Goal: Task Accomplishment & Management: Manage account settings

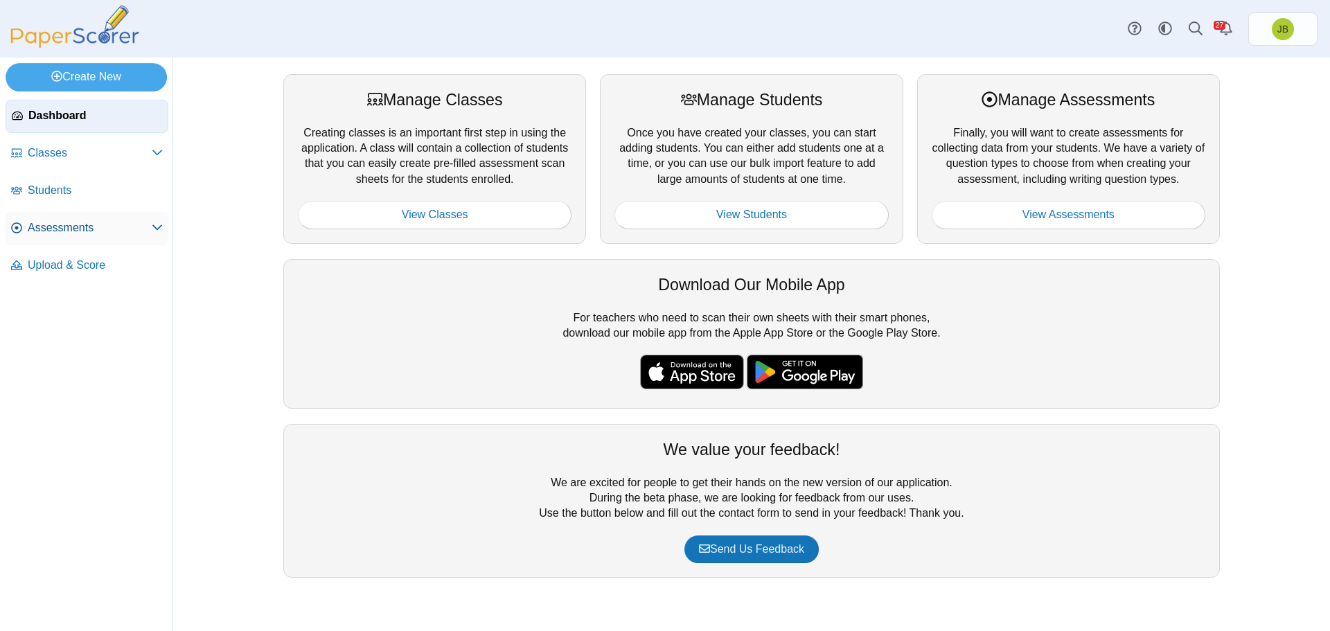
click at [159, 230] on icon at bounding box center [157, 227] width 11 height 11
click at [69, 230] on span "Assessments" at bounding box center [90, 227] width 124 height 15
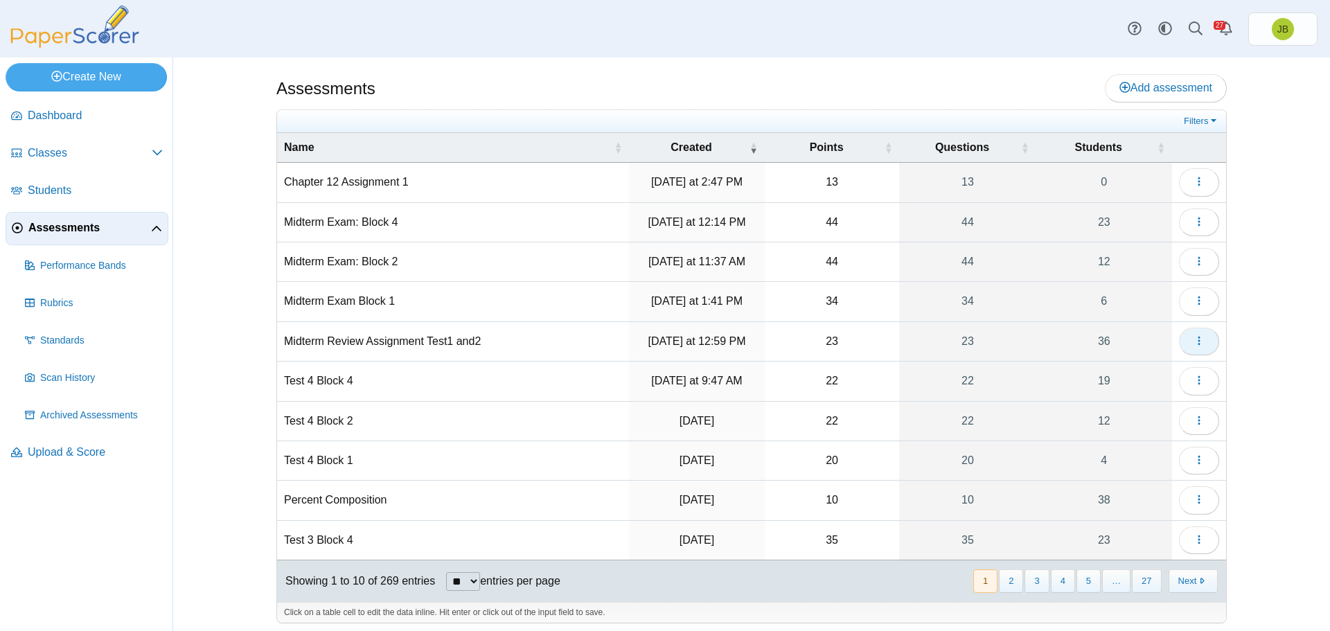
click at [1198, 341] on use "button" at bounding box center [1199, 340] width 2 height 9
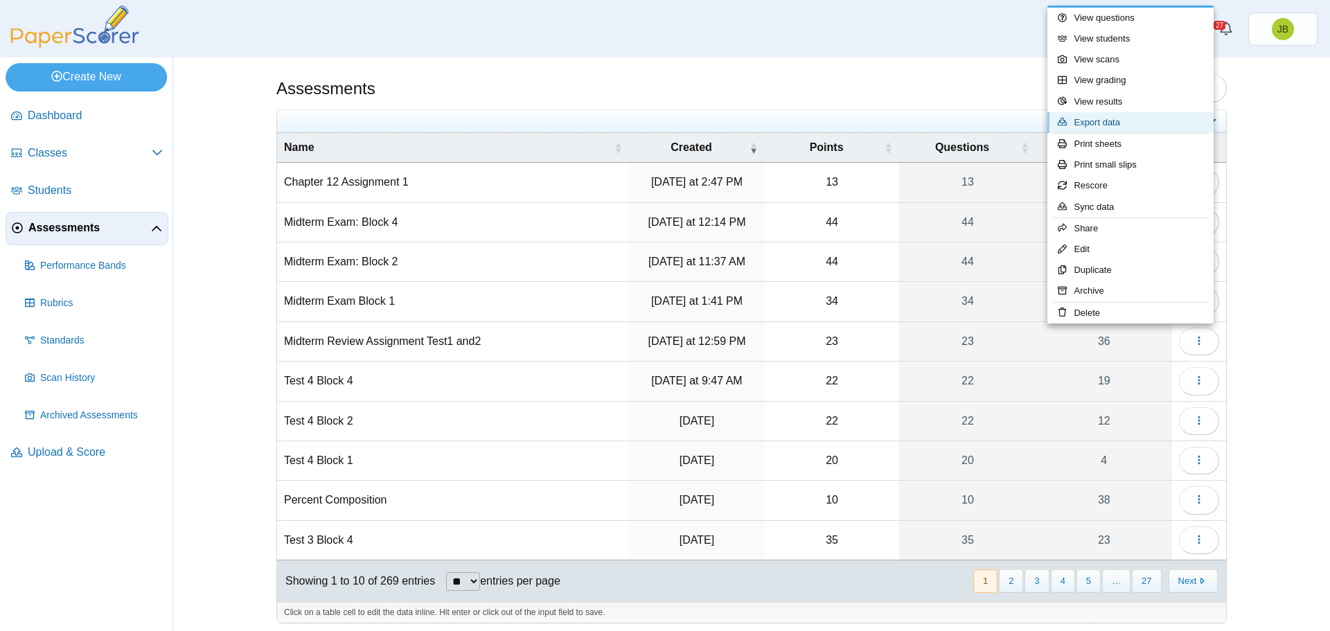
click at [1103, 122] on link "Export data" at bounding box center [1131, 122] width 166 height 21
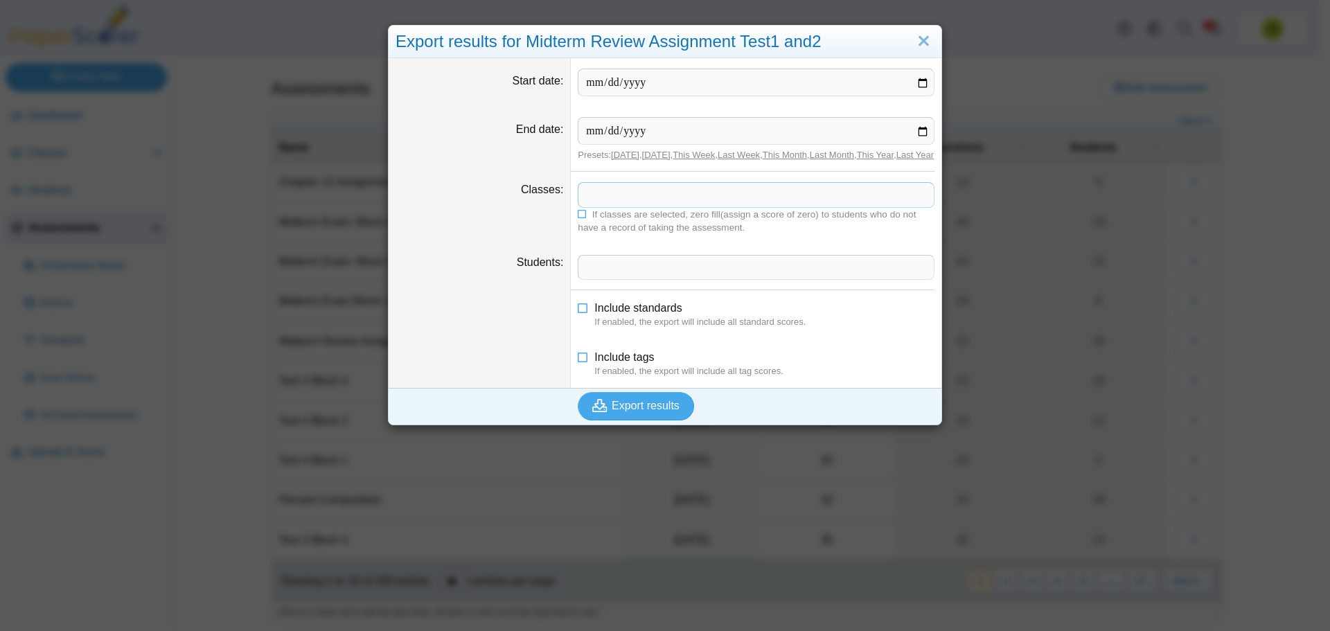
click at [610, 206] on span at bounding box center [756, 195] width 355 height 24
click at [629, 412] on span "Export results" at bounding box center [646, 406] width 68 height 12
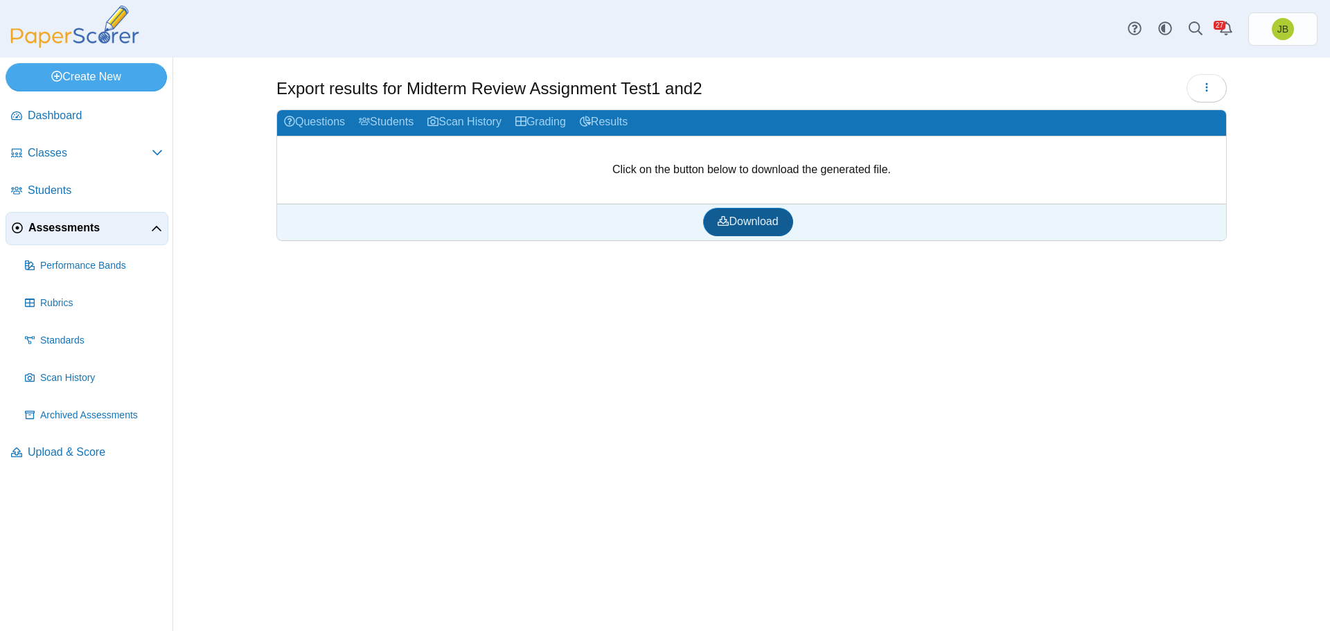
click at [747, 222] on span "Download" at bounding box center [748, 221] width 60 height 12
click at [1209, 86] on icon "button" at bounding box center [1206, 87] width 11 height 11
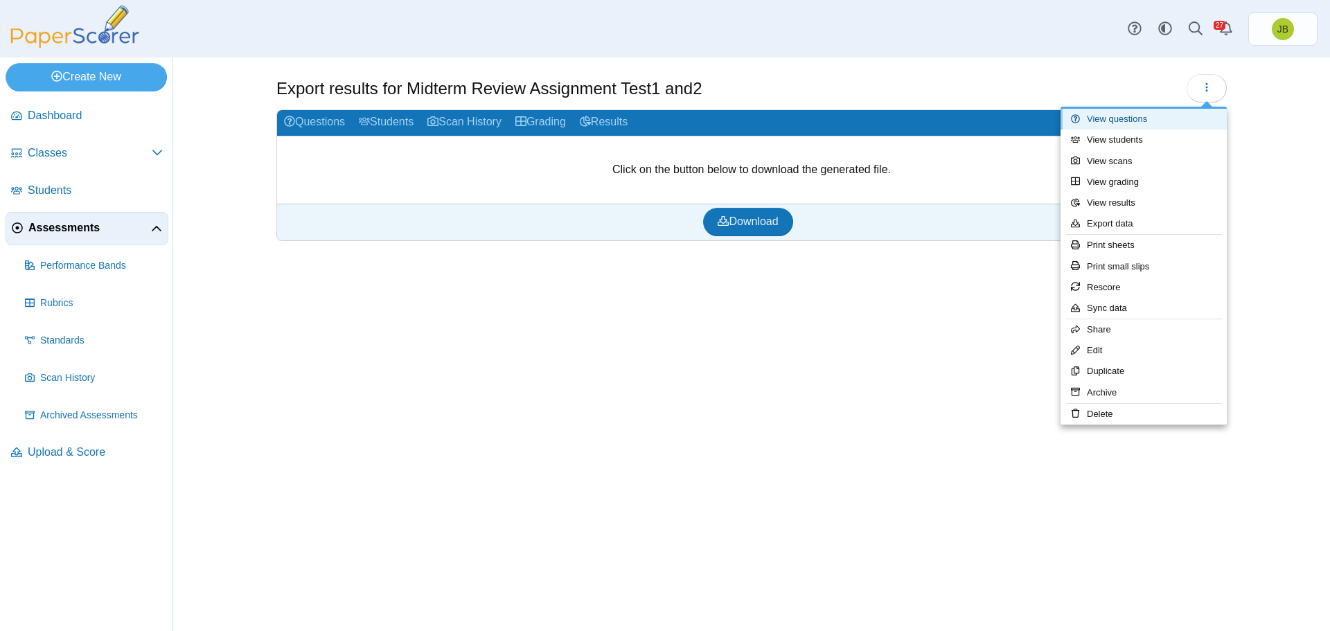
click at [1151, 122] on link "View questions" at bounding box center [1144, 119] width 166 height 21
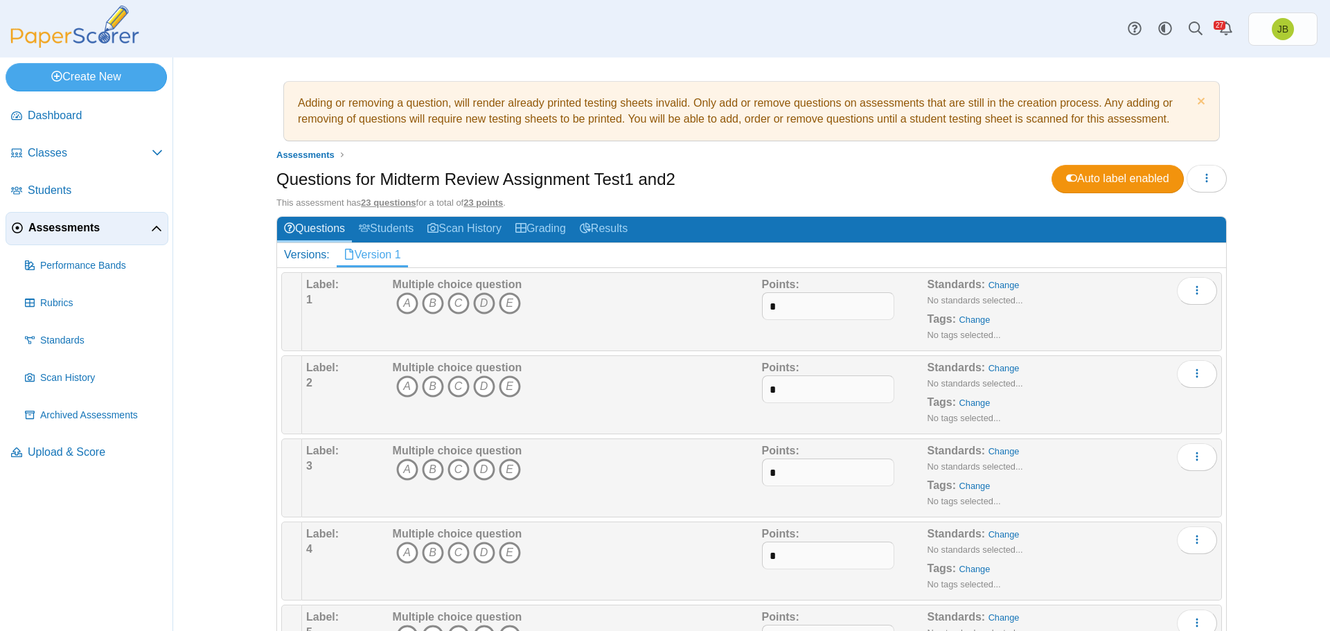
click at [482, 305] on icon "D" at bounding box center [484, 303] width 22 height 22
click at [428, 387] on icon "B" at bounding box center [433, 387] width 22 height 22
drag, startPoint x: 453, startPoint y: 468, endPoint x: 463, endPoint y: 502, distance: 34.6
click at [453, 470] on icon "C" at bounding box center [459, 470] width 22 height 22
click at [457, 556] on icon "C" at bounding box center [459, 553] width 22 height 22
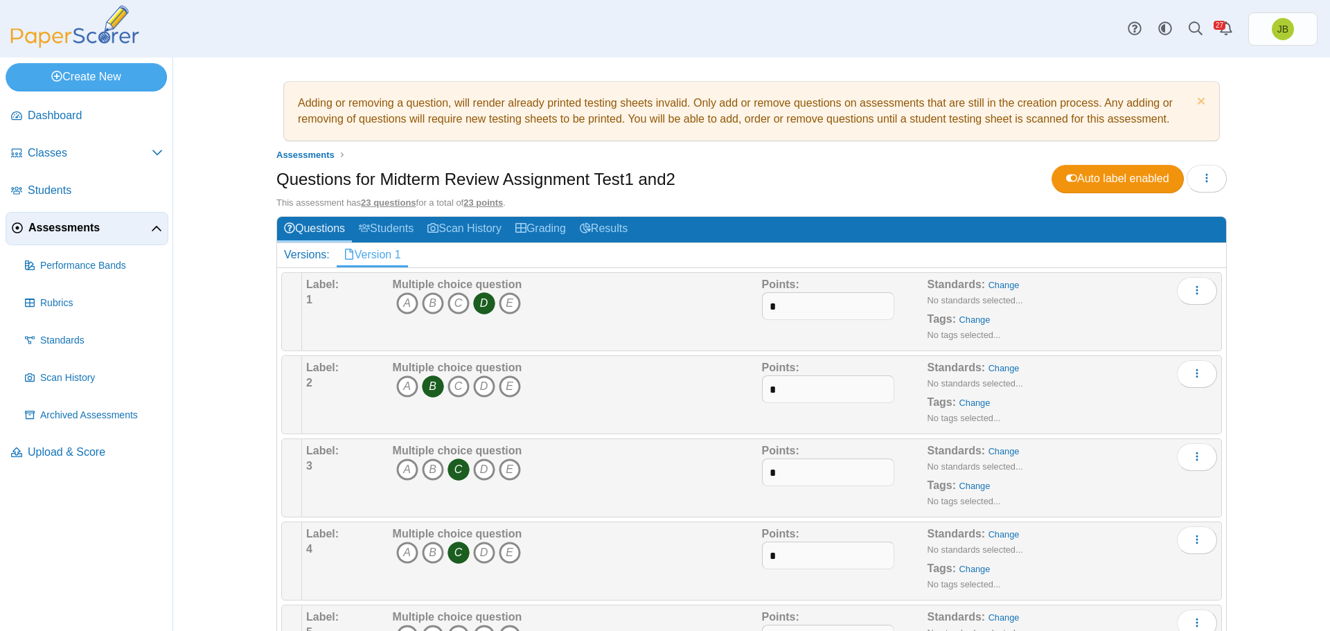
scroll to position [139, 0]
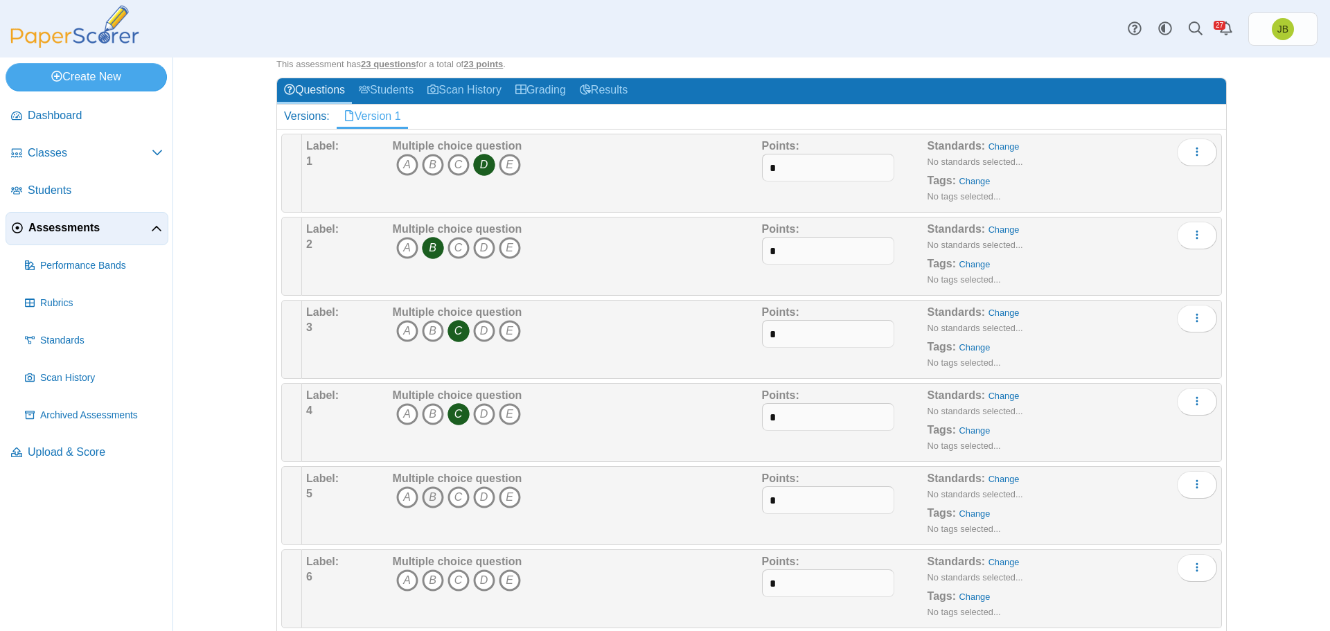
click at [425, 501] on icon "B" at bounding box center [433, 497] width 22 height 22
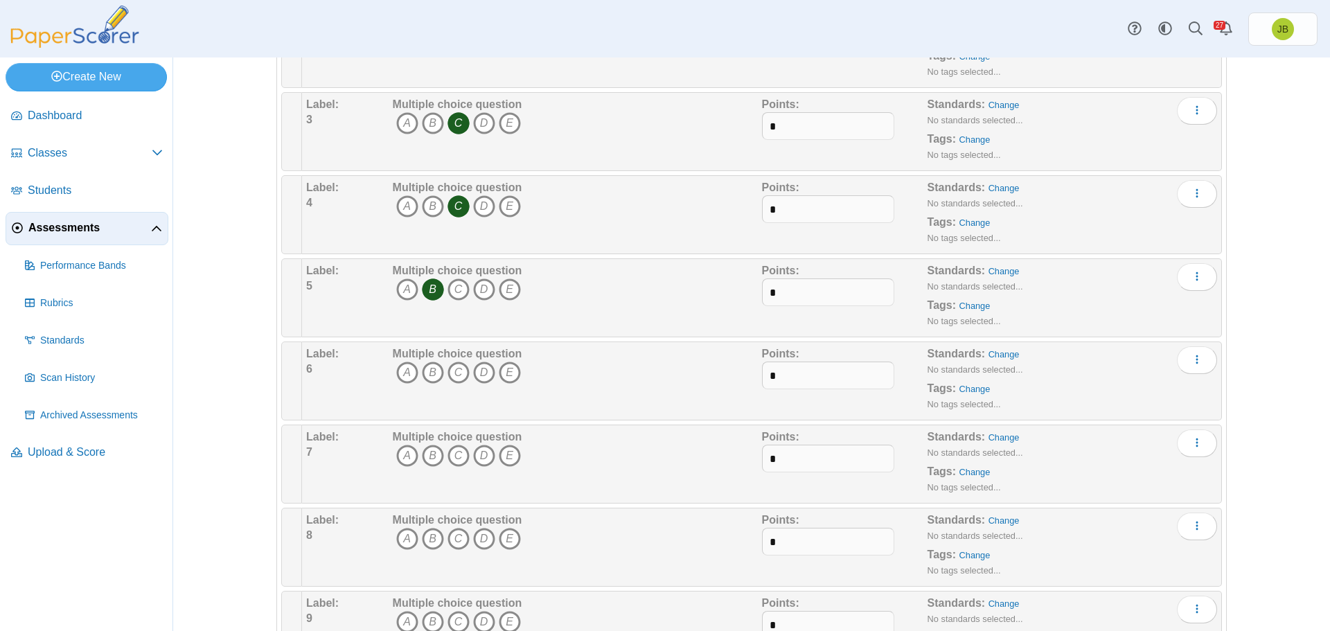
scroll to position [416, 0]
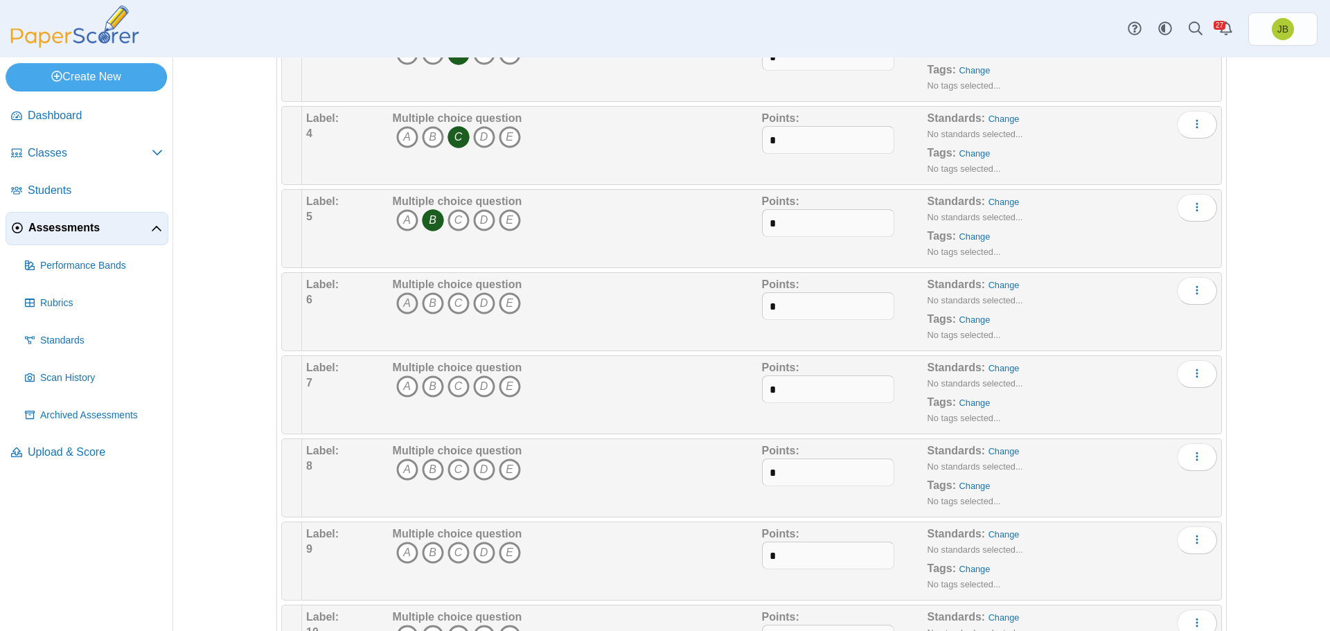
click at [400, 302] on icon "A" at bounding box center [407, 303] width 22 height 22
click at [403, 390] on icon "A" at bounding box center [407, 387] width 22 height 22
click at [454, 471] on icon "C" at bounding box center [459, 470] width 22 height 22
click at [405, 549] on icon "A" at bounding box center [407, 553] width 22 height 22
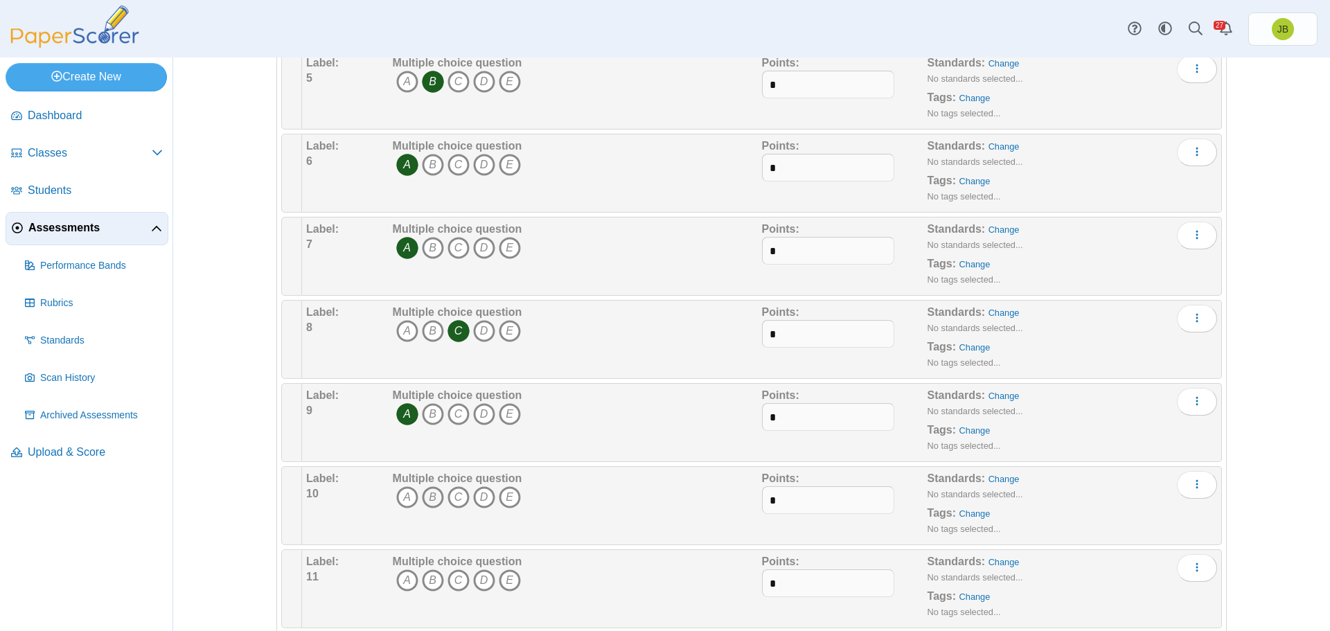
click at [429, 499] on icon "B" at bounding box center [433, 497] width 22 height 22
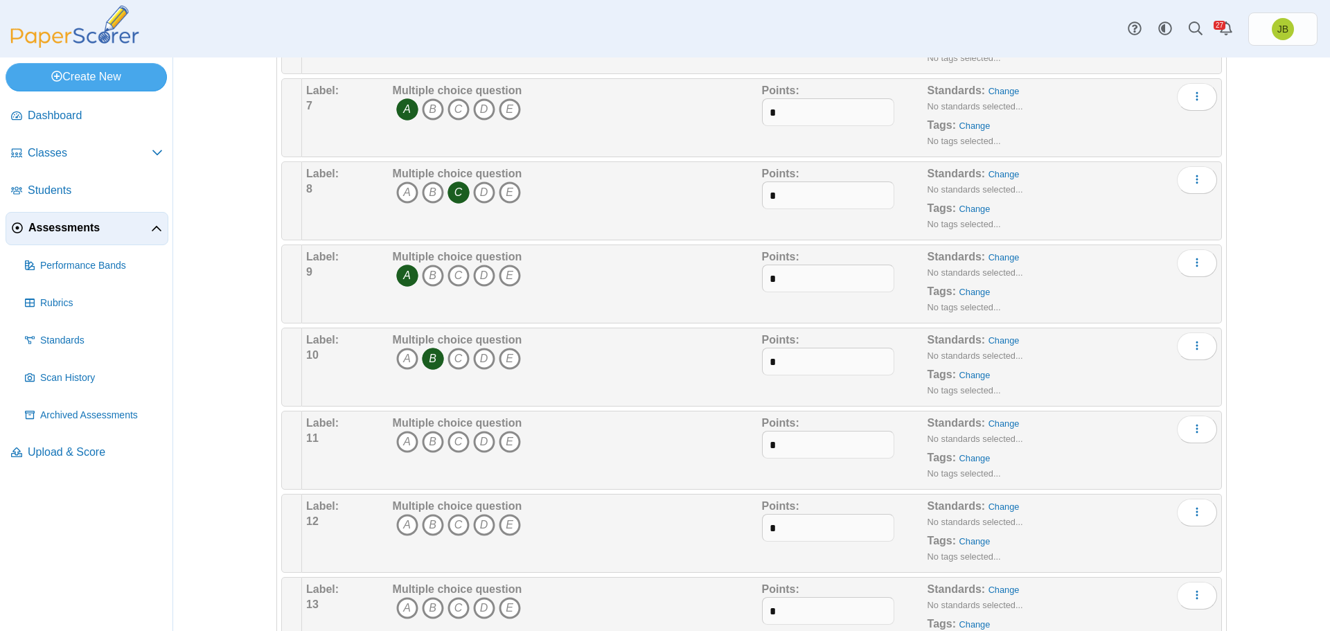
scroll to position [762, 0]
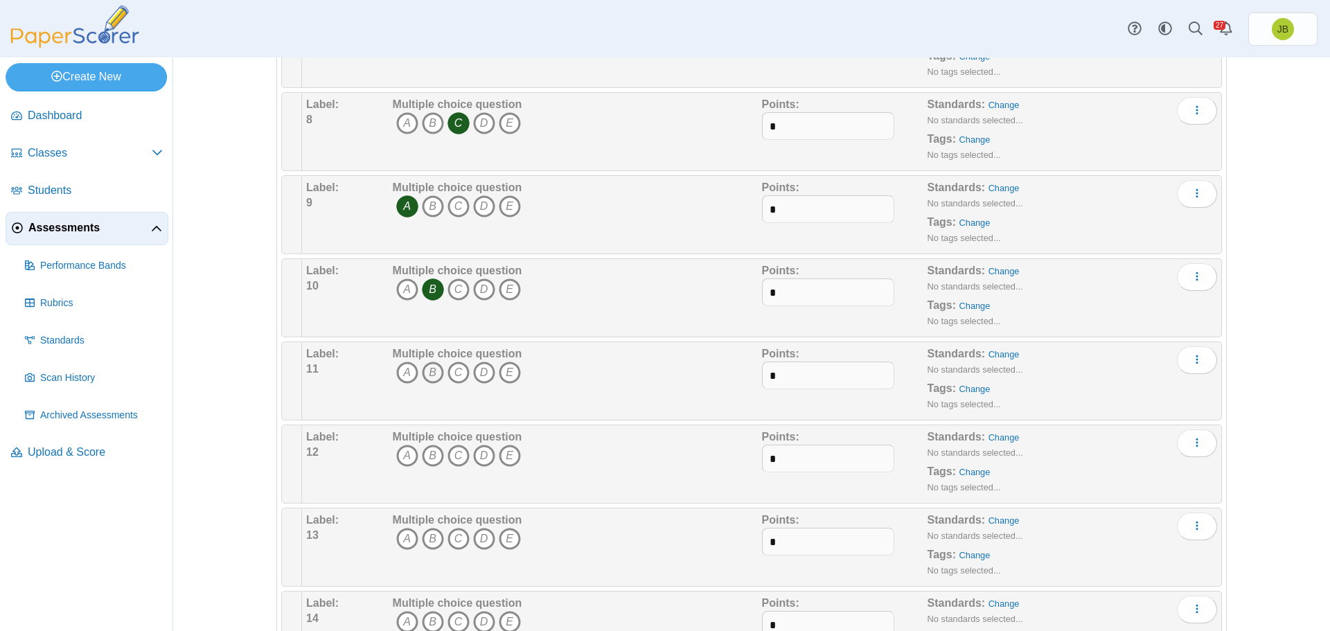
click at [427, 371] on icon "B" at bounding box center [433, 373] width 22 height 22
click at [455, 455] on icon "C" at bounding box center [459, 456] width 22 height 22
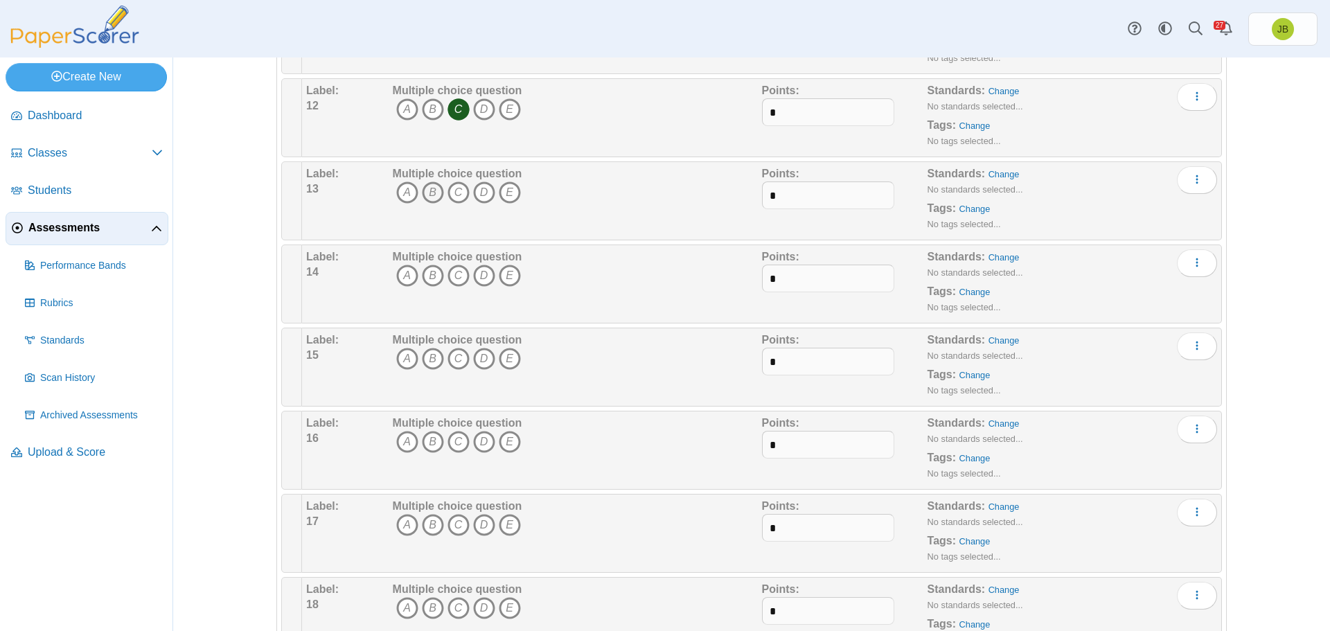
click at [426, 194] on icon "B" at bounding box center [433, 193] width 22 height 22
click at [477, 277] on icon "D" at bounding box center [484, 276] width 22 height 22
click at [505, 358] on icon "E" at bounding box center [510, 359] width 22 height 22
click at [427, 442] on icon "B" at bounding box center [433, 442] width 22 height 22
click at [482, 529] on icon "D" at bounding box center [484, 525] width 22 height 22
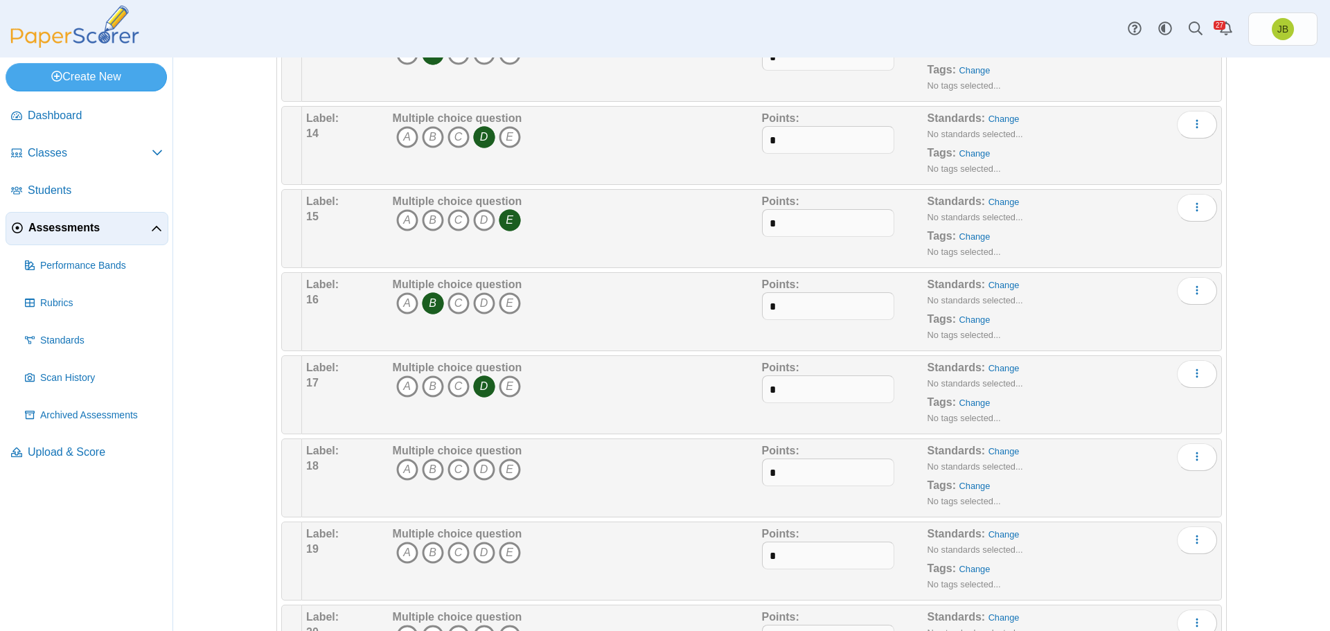
scroll to position [1386, 0]
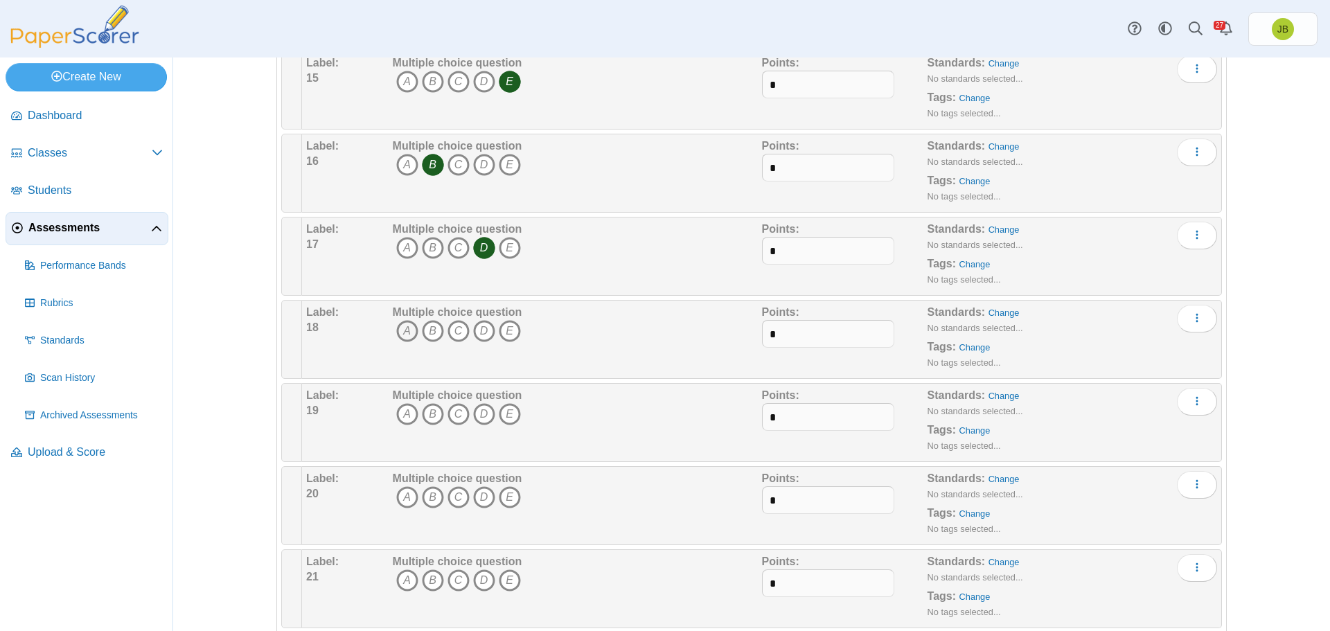
click at [396, 329] on icon "A" at bounding box center [407, 331] width 22 height 22
click at [429, 333] on icon "B" at bounding box center [433, 331] width 22 height 22
click at [451, 333] on icon "C" at bounding box center [459, 331] width 22 height 22
click at [479, 414] on icon "D" at bounding box center [484, 414] width 22 height 22
click at [481, 496] on icon "D" at bounding box center [484, 497] width 22 height 22
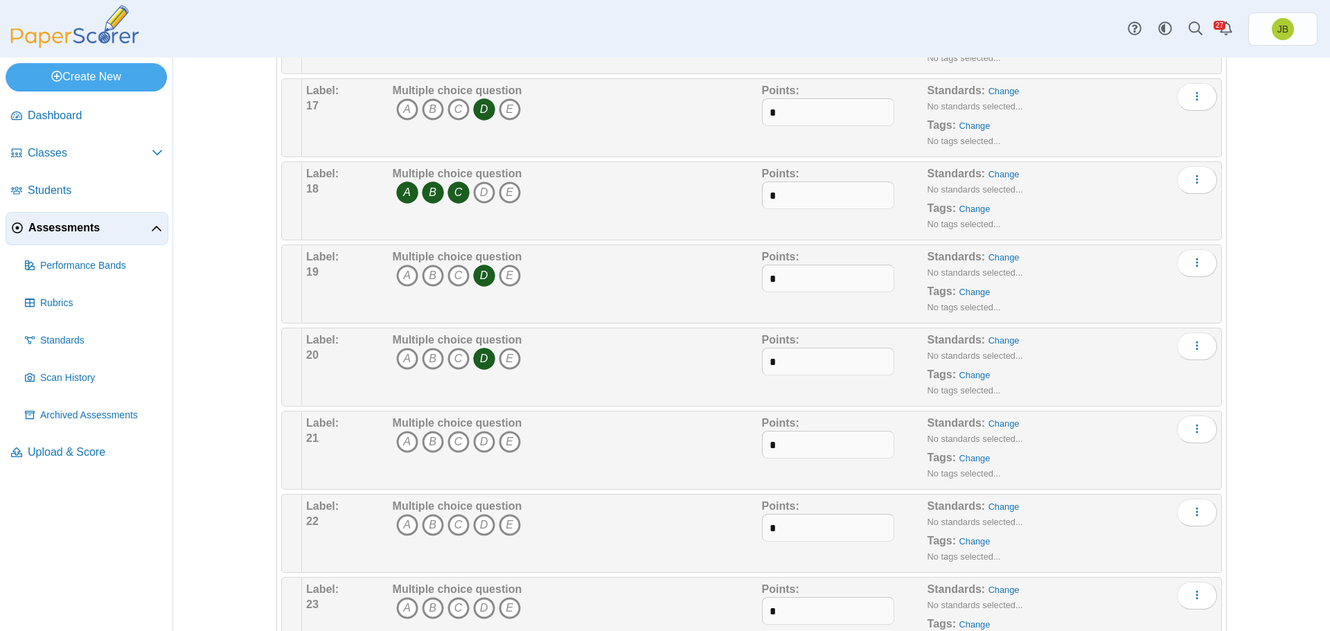
scroll to position [1581, 0]
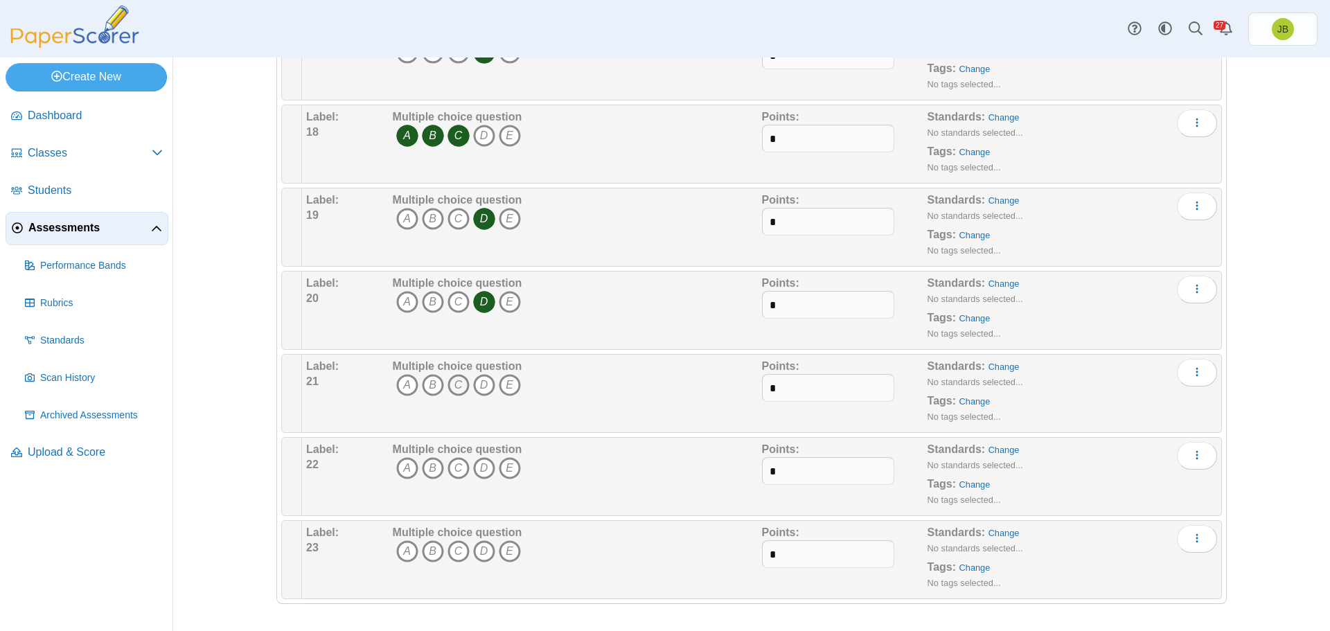
click at [452, 384] on icon "C" at bounding box center [459, 385] width 22 height 22
click at [478, 388] on icon "D" at bounding box center [484, 385] width 22 height 22
click at [508, 471] on icon "E" at bounding box center [510, 468] width 22 height 22
click at [405, 554] on icon "A" at bounding box center [407, 551] width 22 height 22
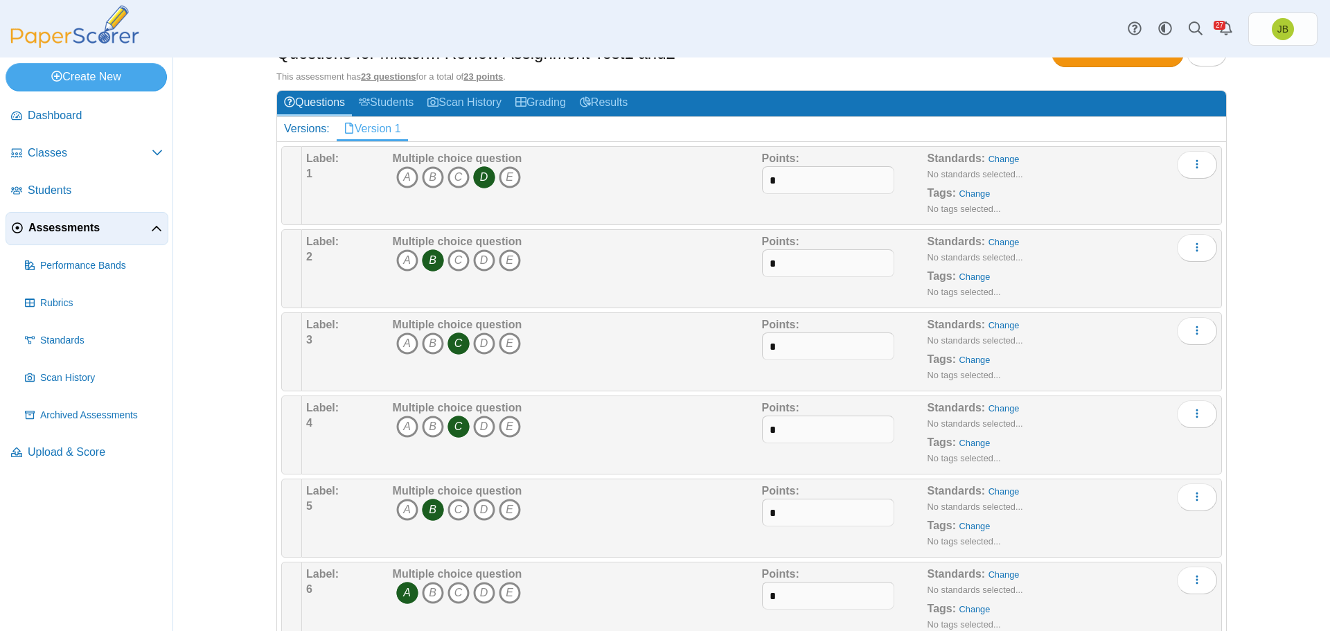
scroll to position [0, 0]
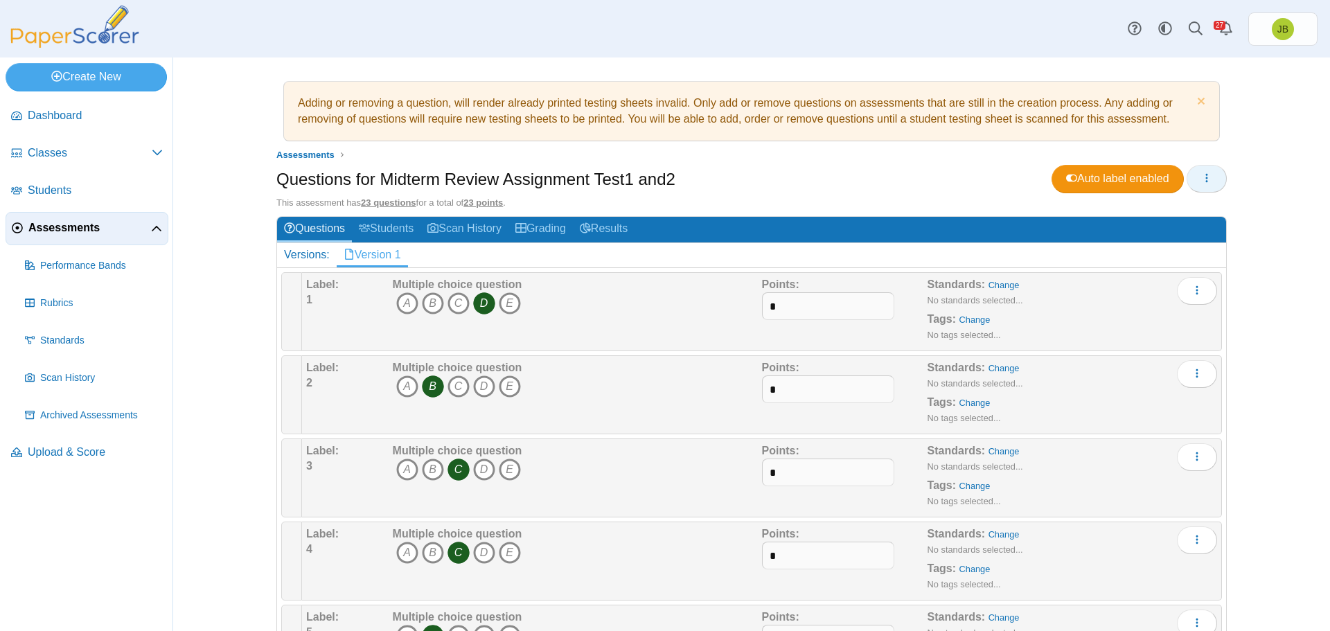
click at [1203, 177] on icon "button" at bounding box center [1206, 178] width 11 height 11
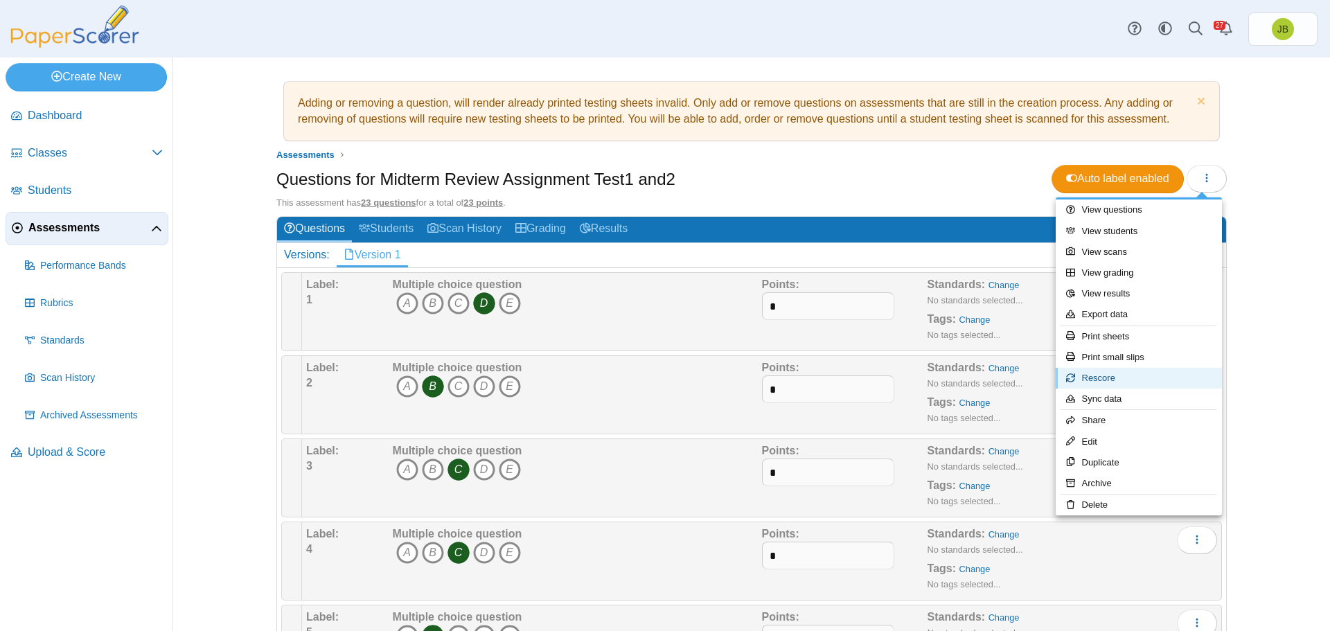
click at [1091, 380] on link "Rescore" at bounding box center [1139, 378] width 166 height 21
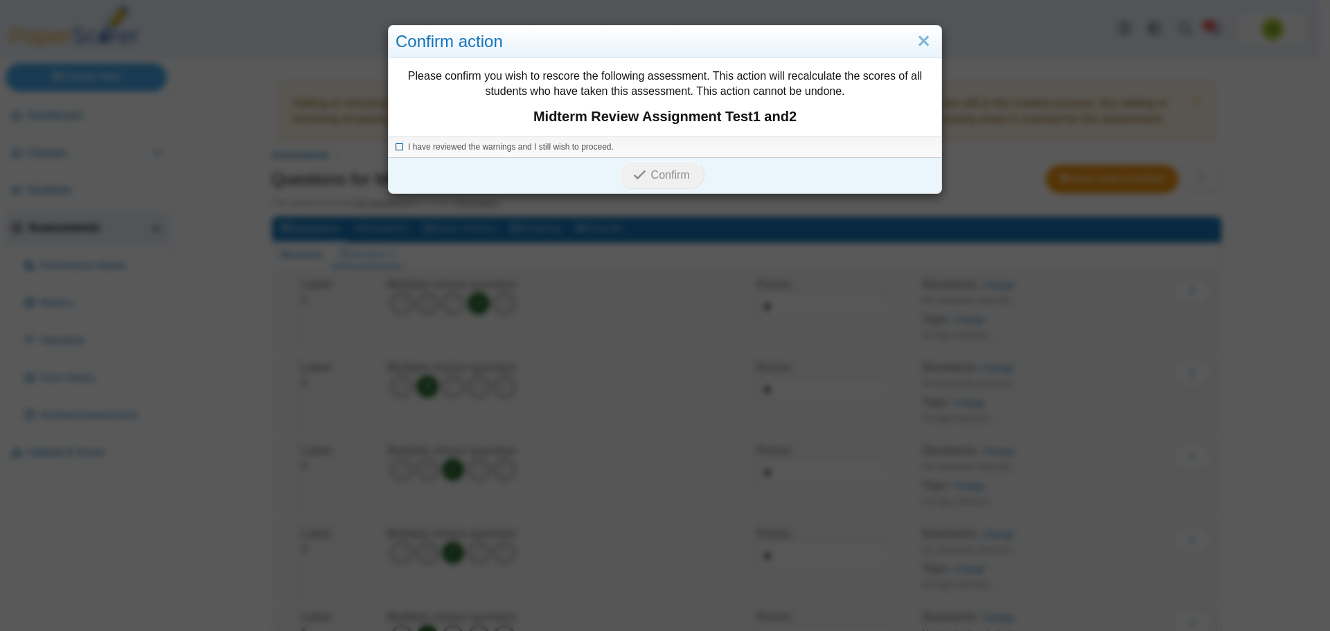
click at [396, 147] on icon at bounding box center [400, 145] width 8 height 8
click at [664, 177] on span "Confirm" at bounding box center [670, 175] width 39 height 12
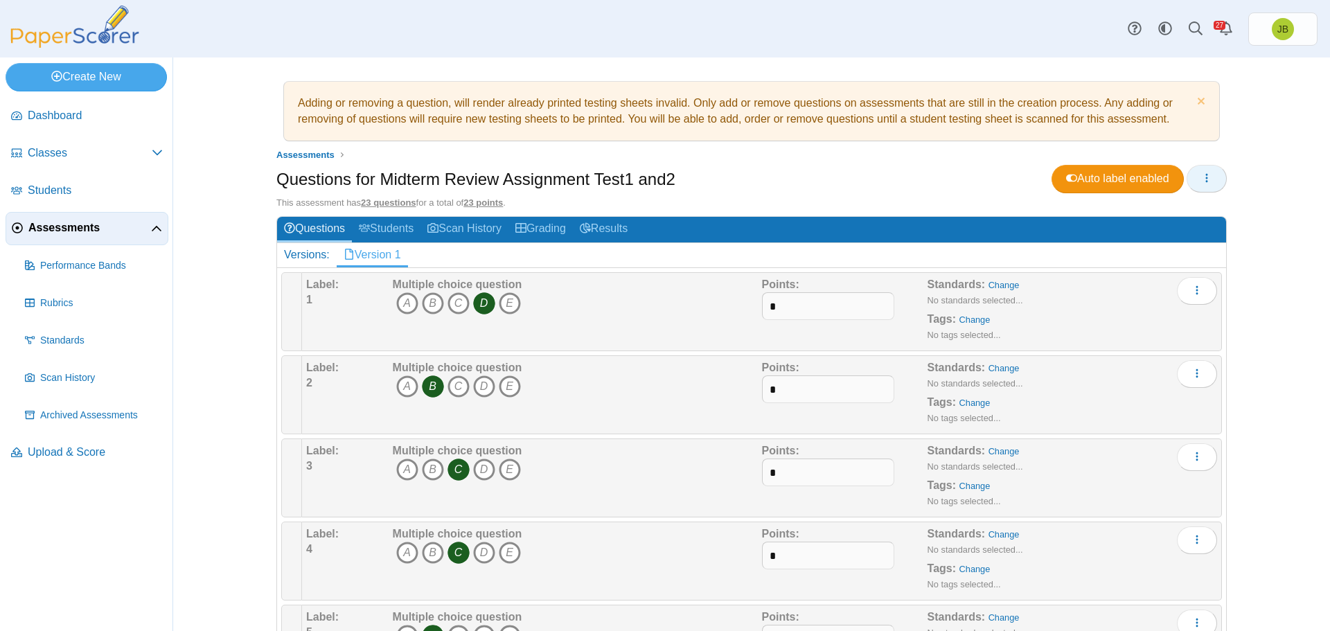
click at [1205, 177] on icon "button" at bounding box center [1206, 178] width 11 height 11
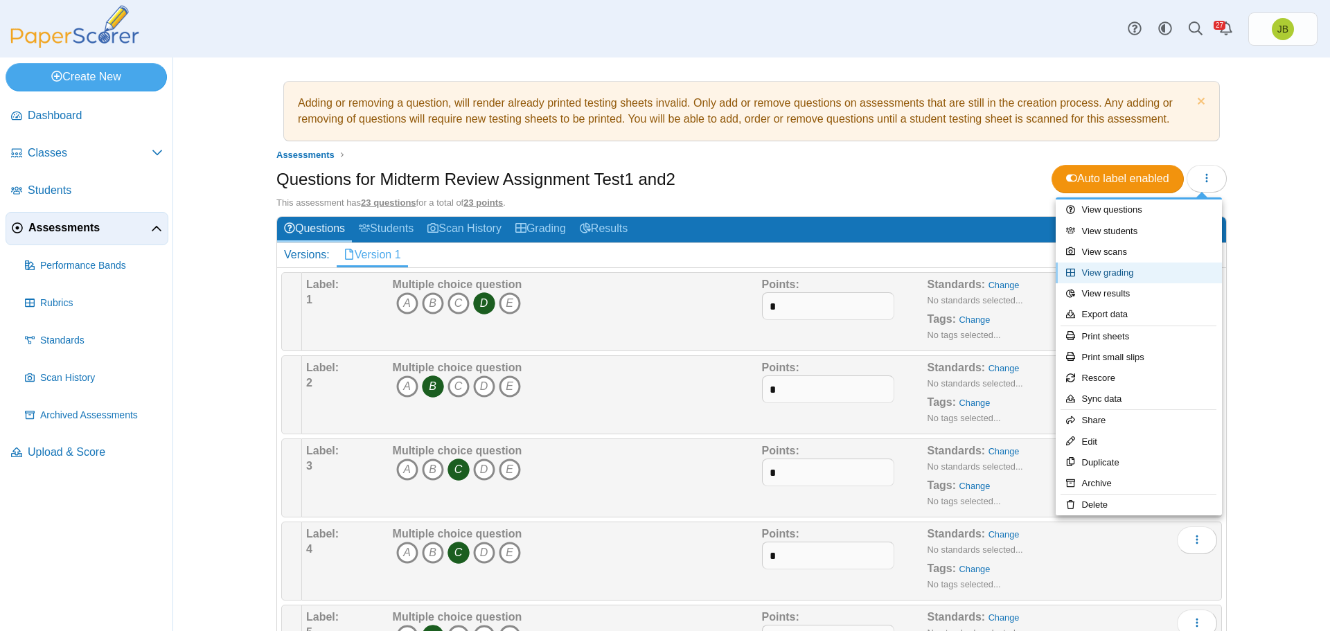
click at [1129, 276] on link "View grading" at bounding box center [1139, 273] width 166 height 21
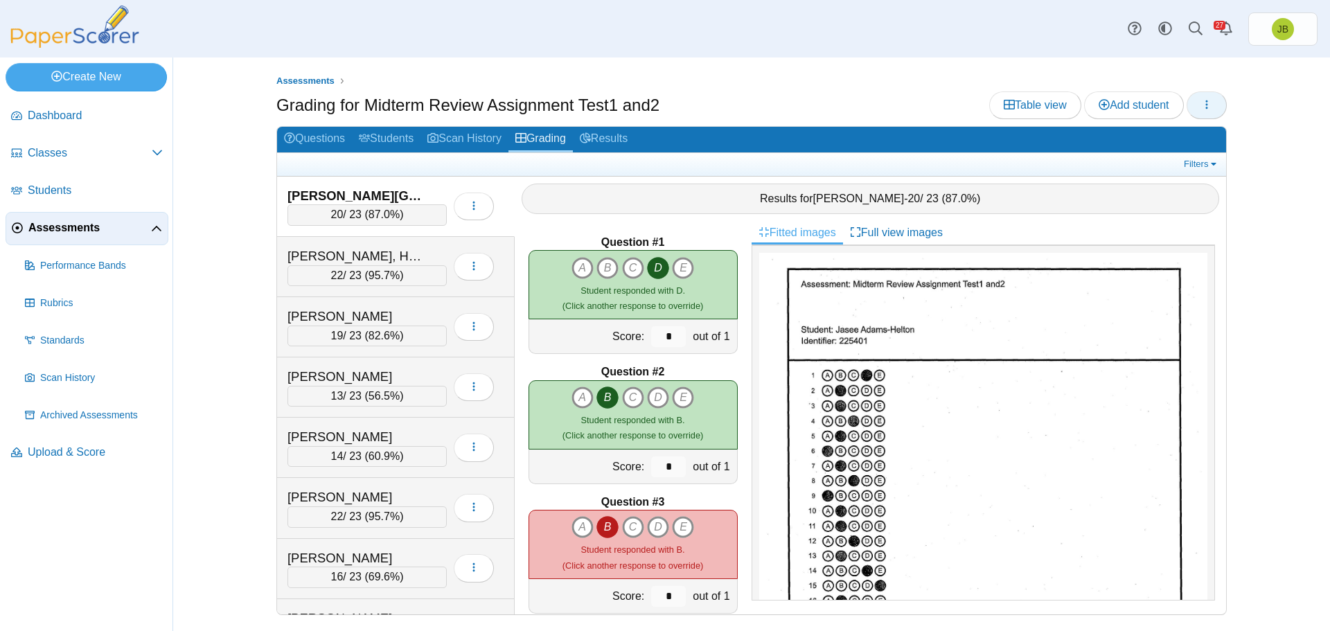
click at [1211, 106] on icon "button" at bounding box center [1206, 104] width 11 height 11
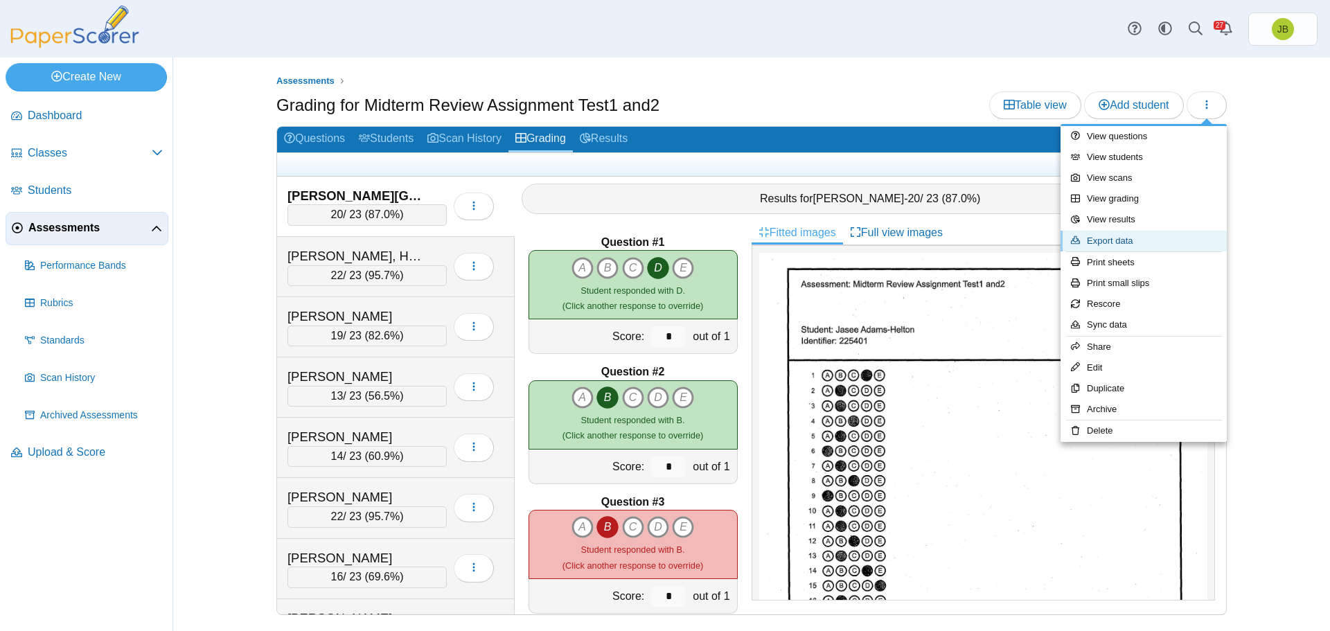
click at [1113, 242] on link "Export data" at bounding box center [1144, 241] width 166 height 21
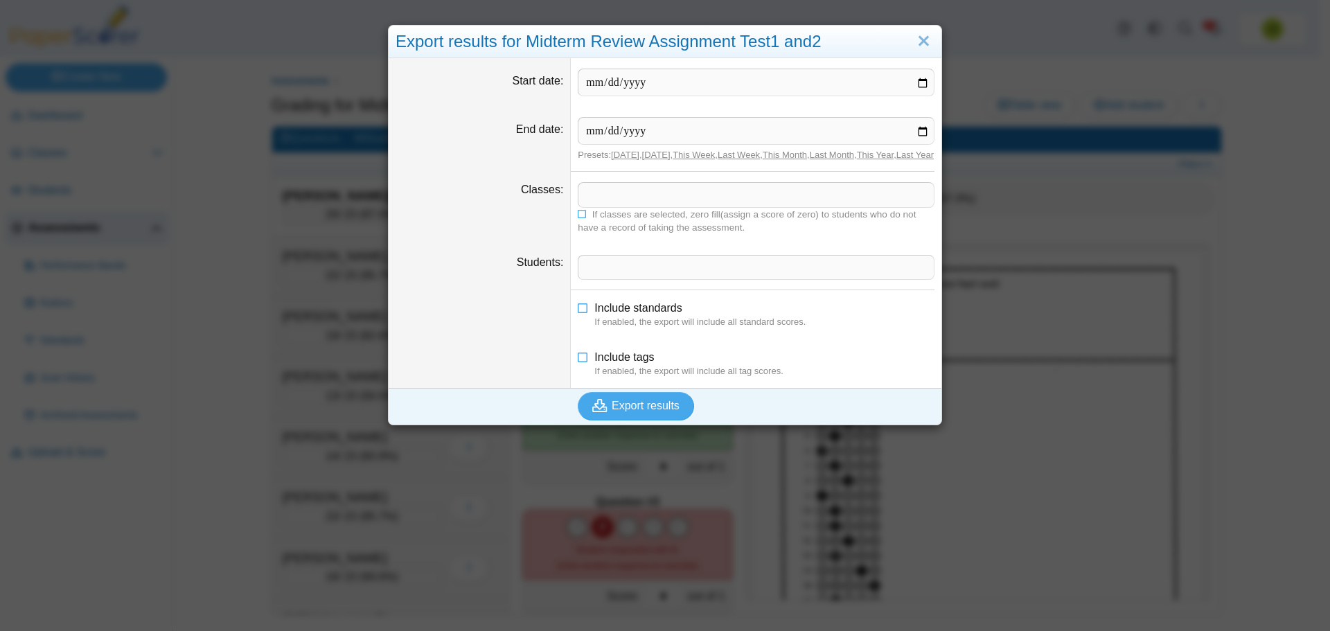
click at [659, 204] on span at bounding box center [756, 195] width 355 height 24
drag, startPoint x: 626, startPoint y: 415, endPoint x: 638, endPoint y: 418, distance: 12.8
click at [626, 412] on span "Export results" at bounding box center [646, 406] width 68 height 12
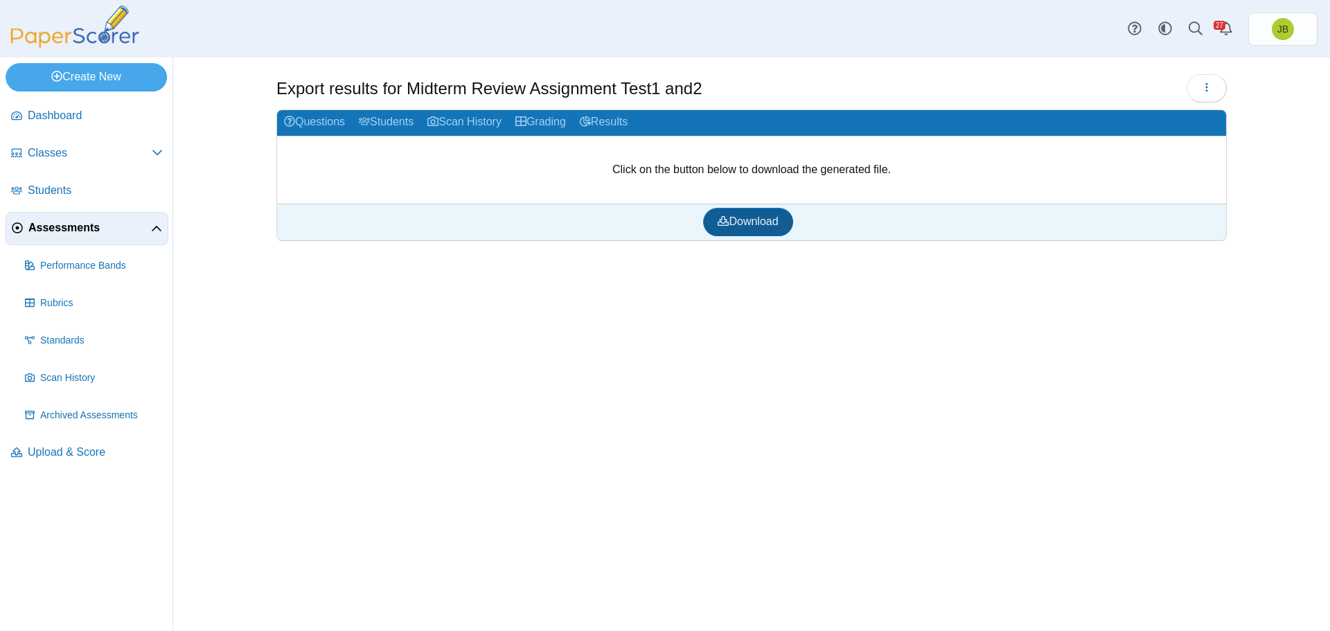
click at [747, 218] on span "Download" at bounding box center [748, 221] width 60 height 12
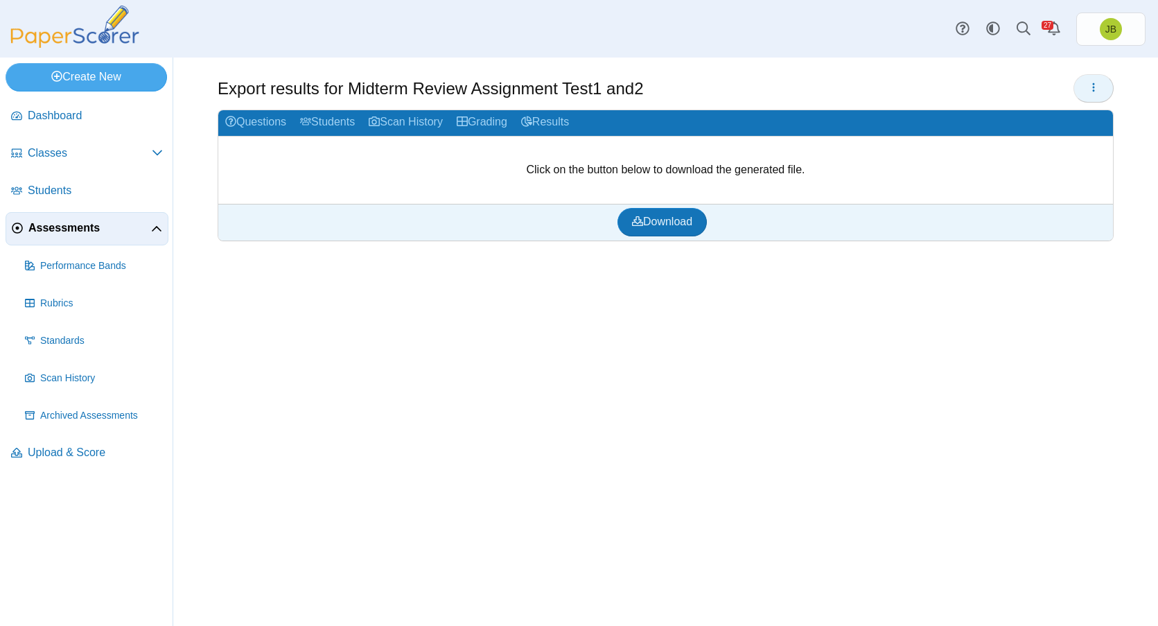
click at [1086, 85] on button "button" at bounding box center [1093, 88] width 40 height 28
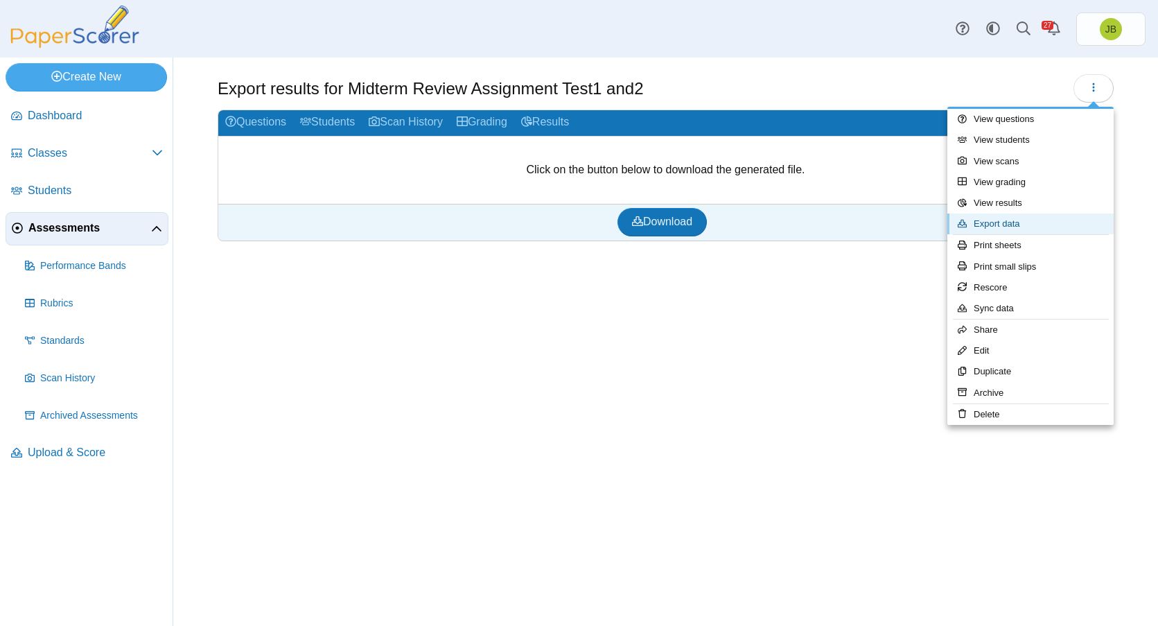
click at [1007, 224] on link "Export data" at bounding box center [1030, 223] width 166 height 21
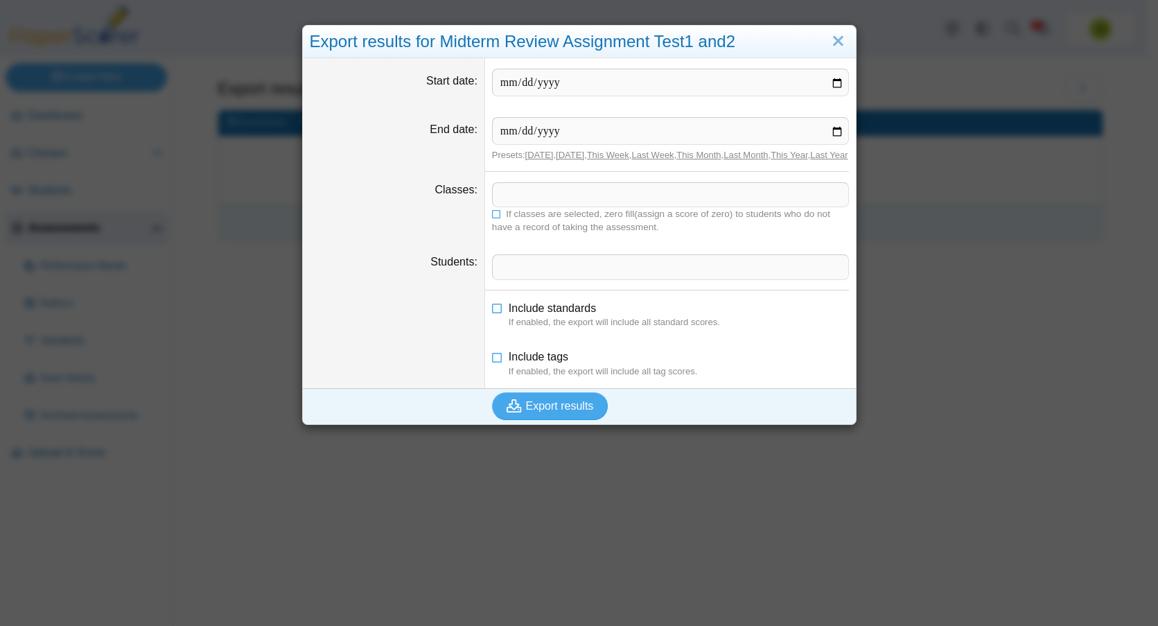
click at [517, 201] on span at bounding box center [670, 195] width 355 height 24
click at [551, 412] on span "Export results" at bounding box center [560, 406] width 68 height 12
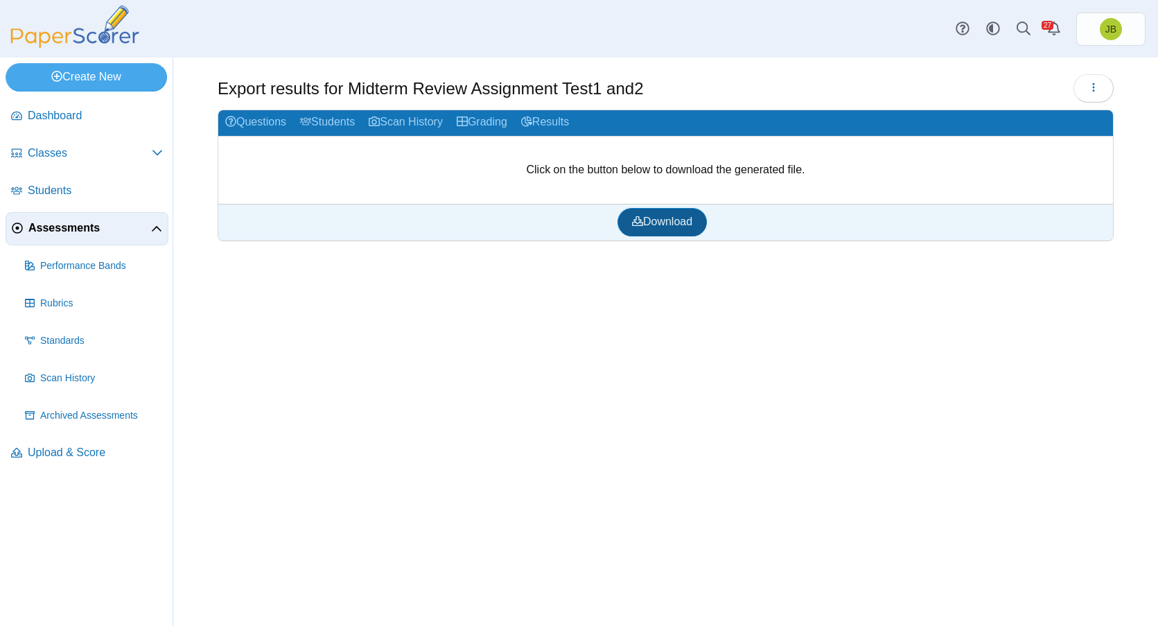
click at [670, 222] on span "Download" at bounding box center [662, 221] width 60 height 12
click at [1097, 89] on icon "button" at bounding box center [1093, 87] width 11 height 11
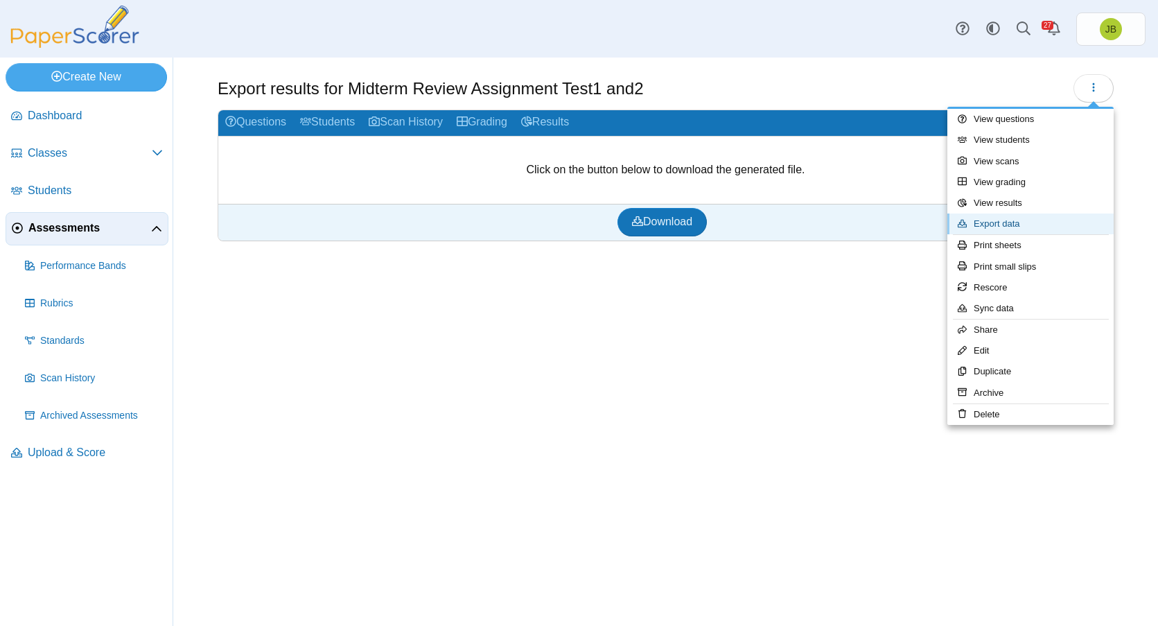
click at [1005, 225] on link "Export data" at bounding box center [1030, 223] width 166 height 21
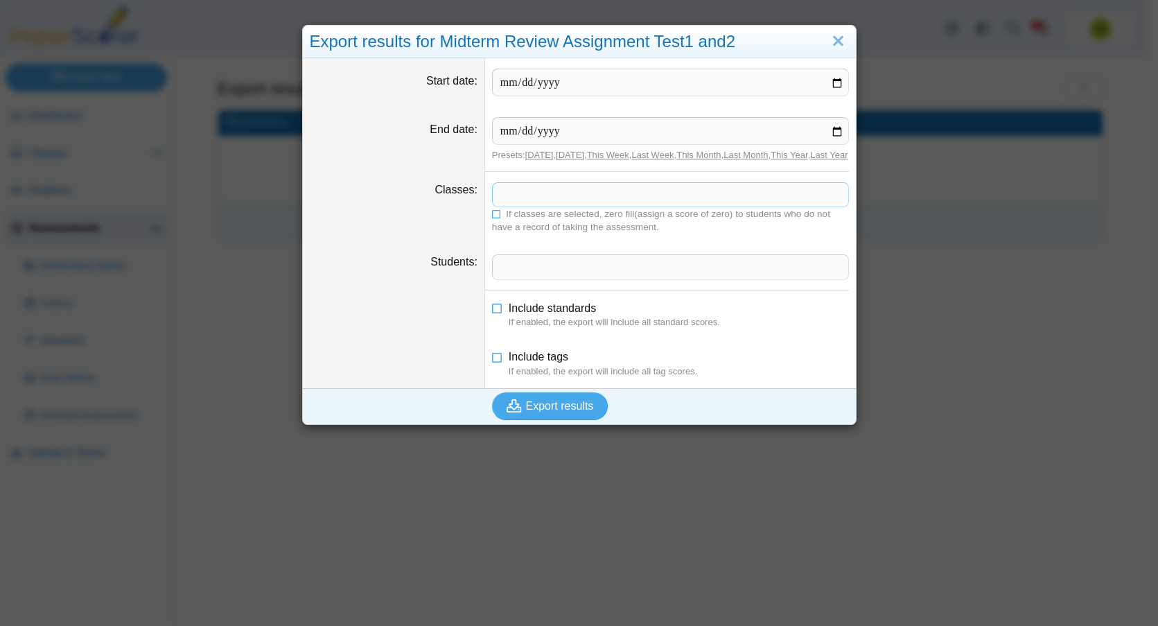
click at [519, 206] on span at bounding box center [670, 195] width 355 height 24
click at [565, 412] on span "Export results" at bounding box center [560, 406] width 68 height 12
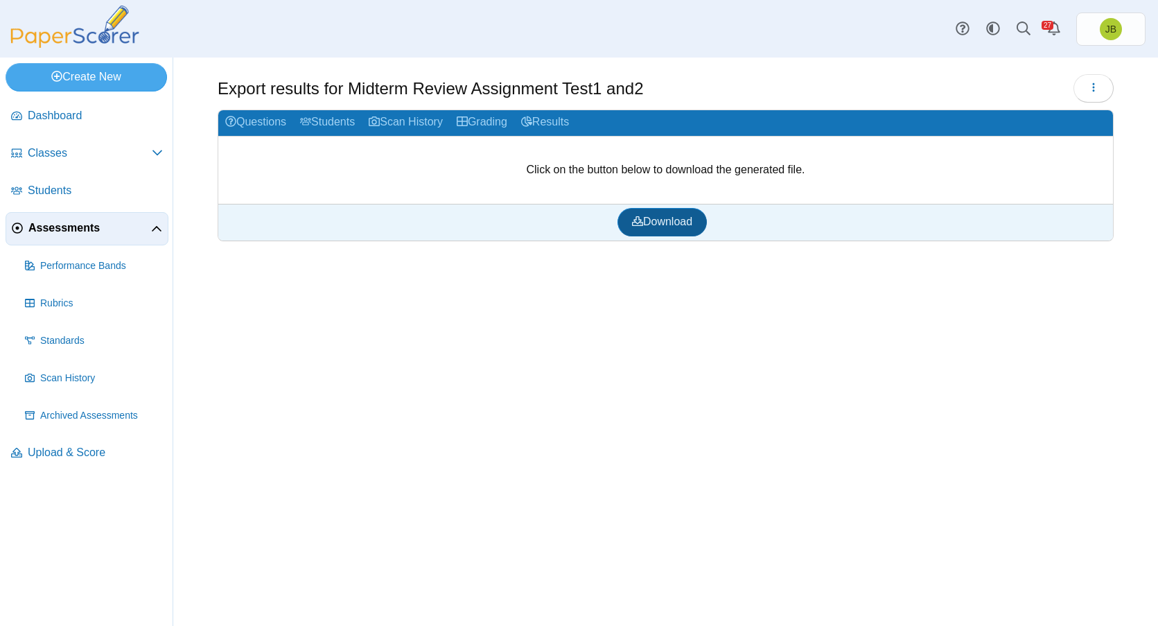
click at [676, 224] on span "Download" at bounding box center [662, 221] width 60 height 12
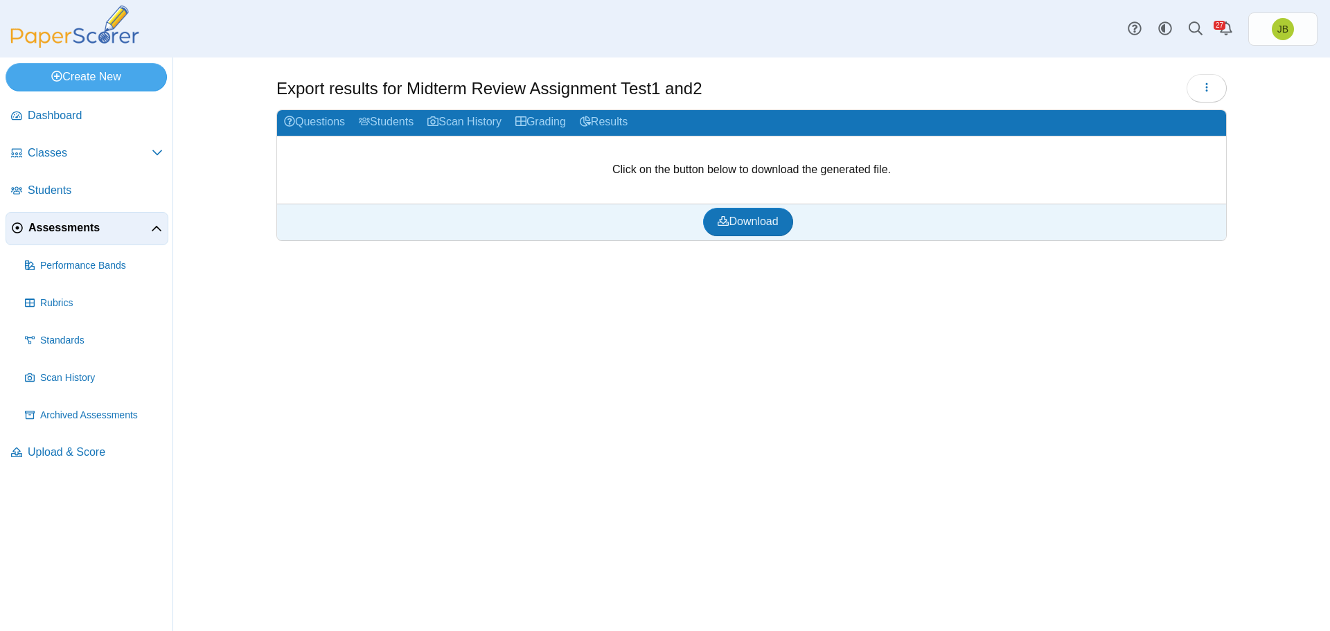
click at [78, 231] on span "Assessments" at bounding box center [89, 227] width 123 height 15
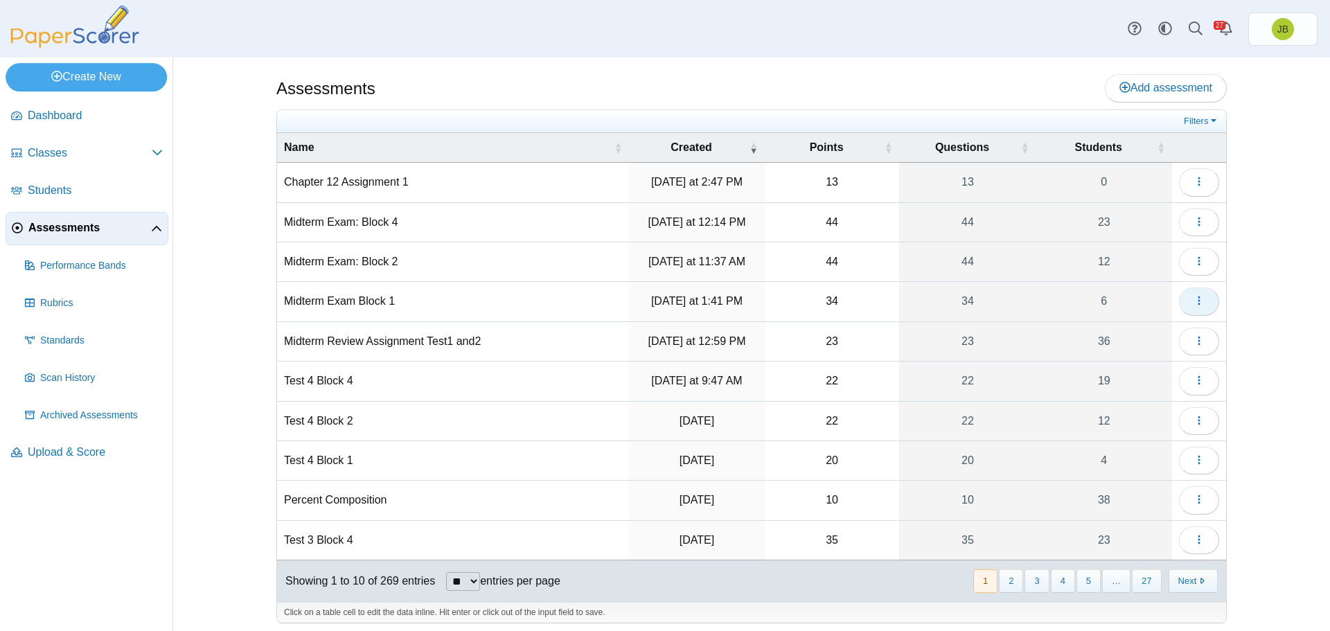
click at [1194, 301] on icon "button" at bounding box center [1199, 300] width 11 height 11
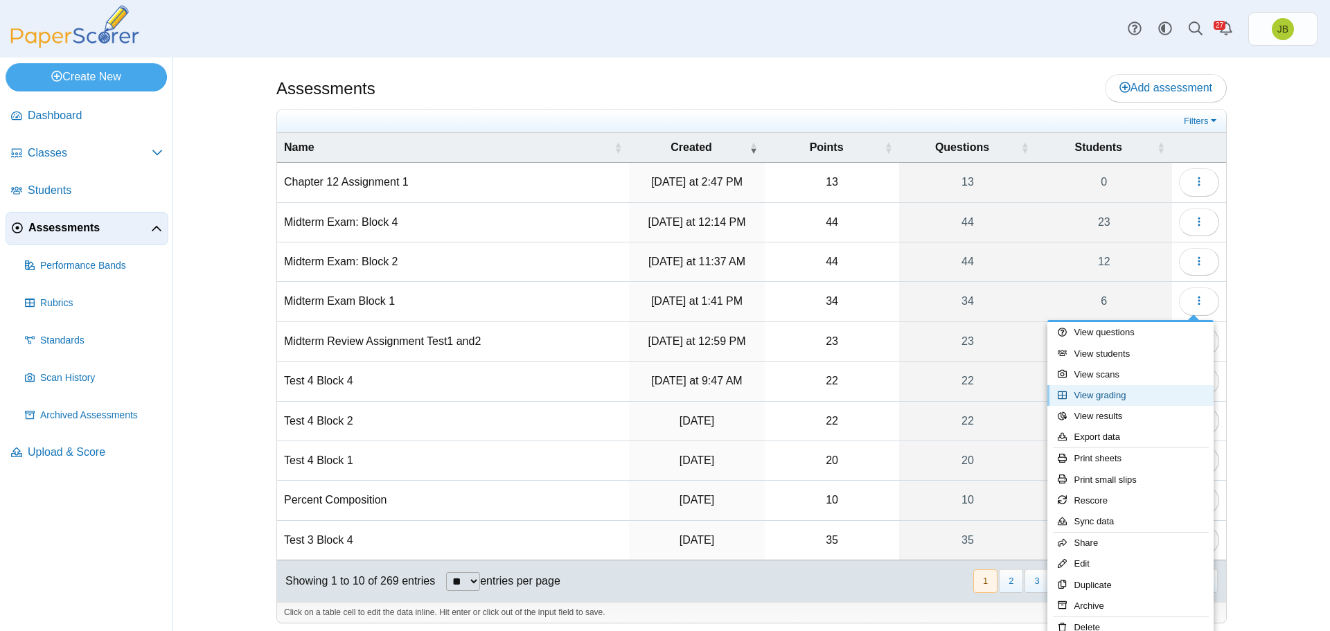
click at [1106, 398] on link "View grading" at bounding box center [1131, 395] width 166 height 21
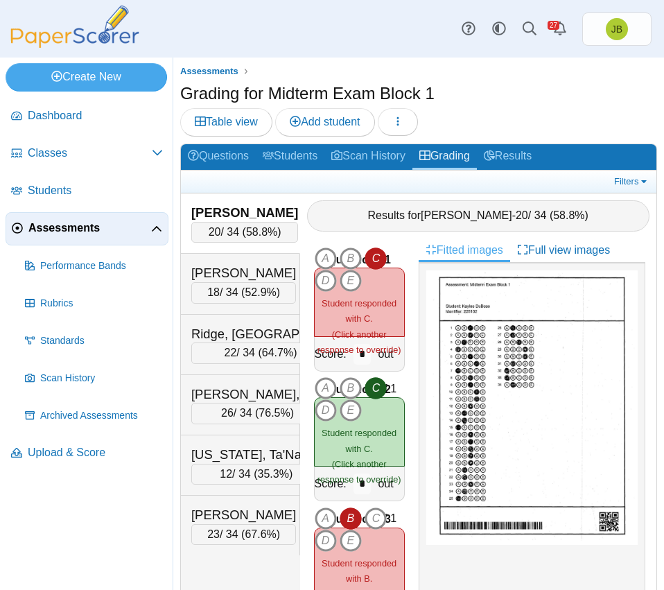
click at [483, 565] on div at bounding box center [531, 440] width 227 height 355
click at [55, 231] on span "Assessments" at bounding box center [89, 227] width 123 height 15
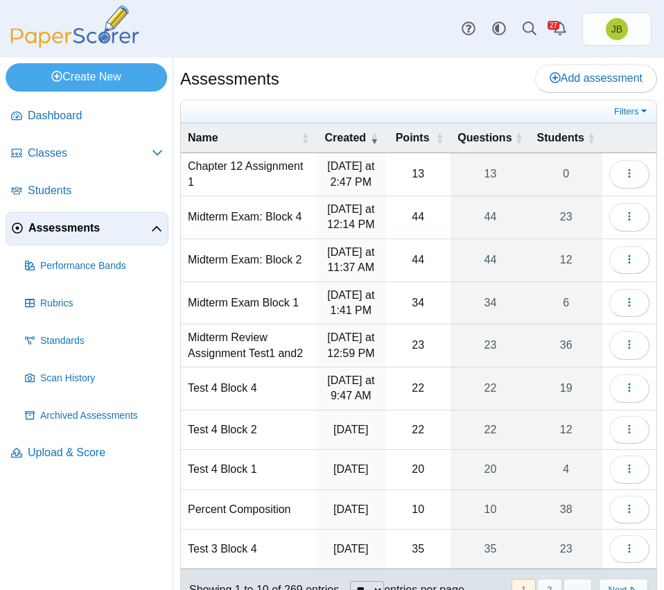
click at [229, 281] on td "Midterm Exam: Block 2" at bounding box center [249, 260] width 136 height 43
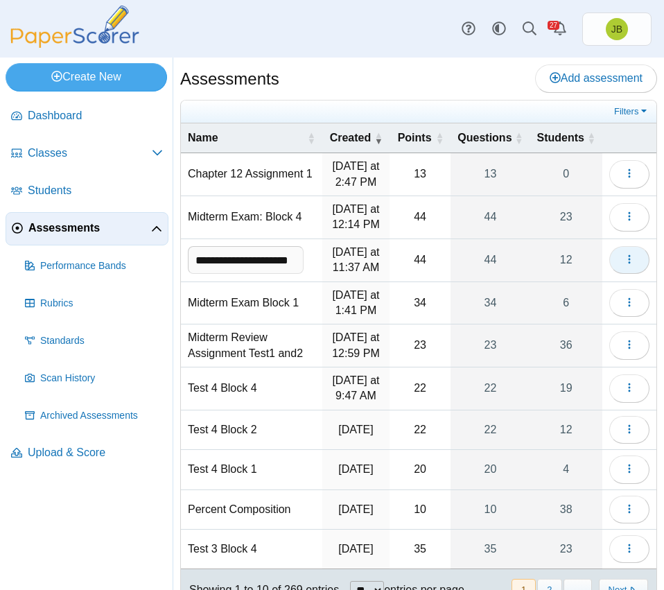
click at [628, 264] on use "button" at bounding box center [629, 259] width 2 height 9
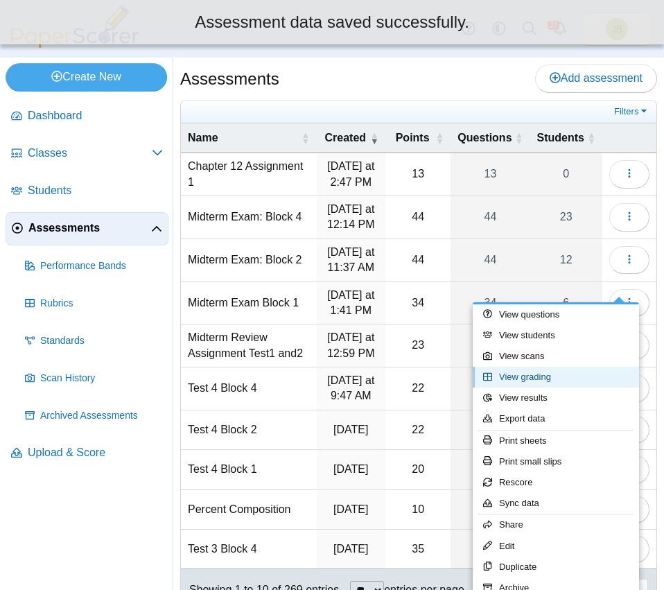
click at [531, 379] on link "View grading" at bounding box center [556, 377] width 166 height 21
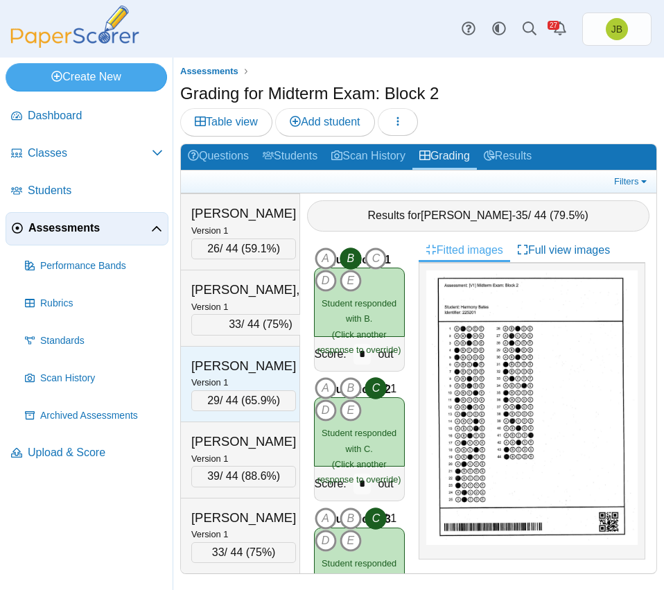
scroll to position [624, 0]
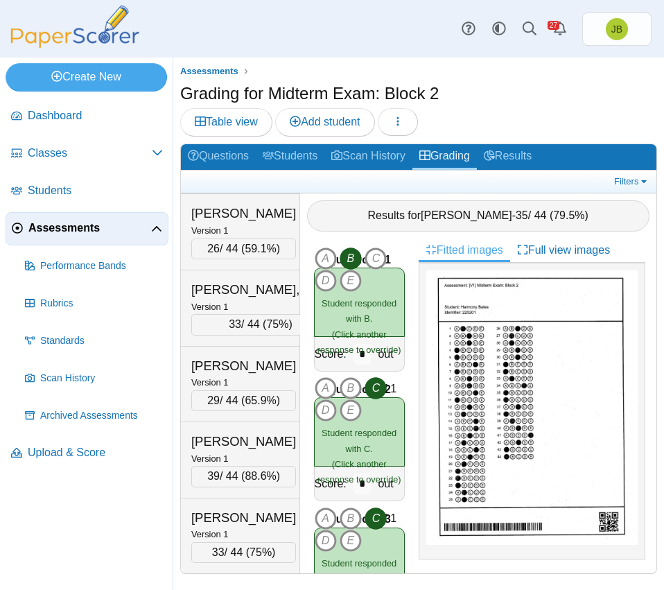
click at [64, 228] on span "Assessments" at bounding box center [89, 227] width 123 height 15
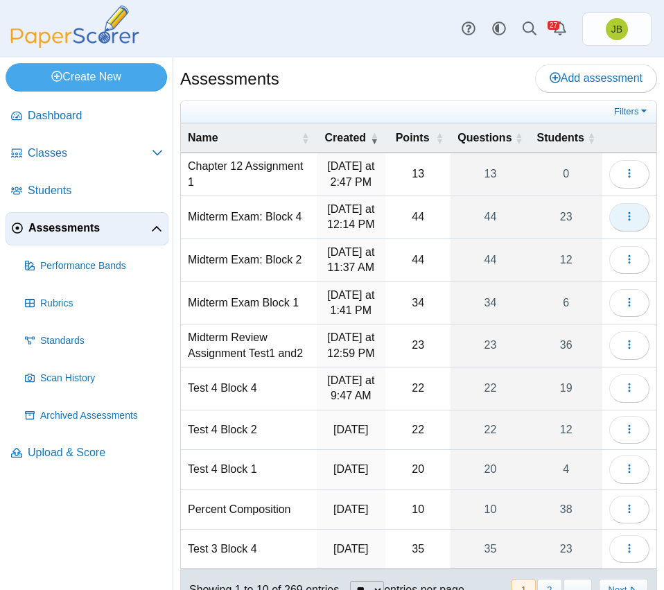
click at [626, 224] on button "button" at bounding box center [629, 217] width 40 height 28
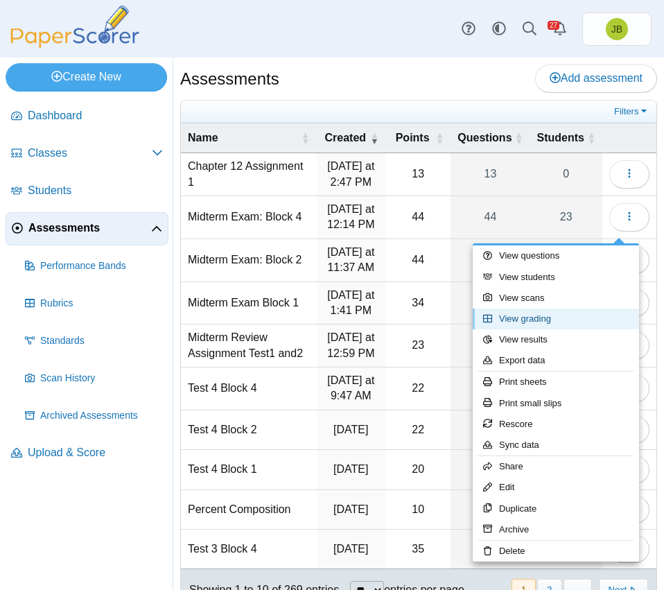
click at [512, 324] on link "View grading" at bounding box center [556, 318] width 166 height 21
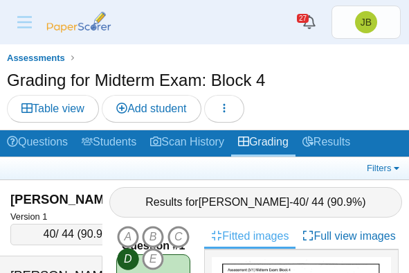
click at [306, 96] on div "Grading for Midterm Exam: Block 4 Table view Add student Loading…" at bounding box center [205, 98] width 396 height 58
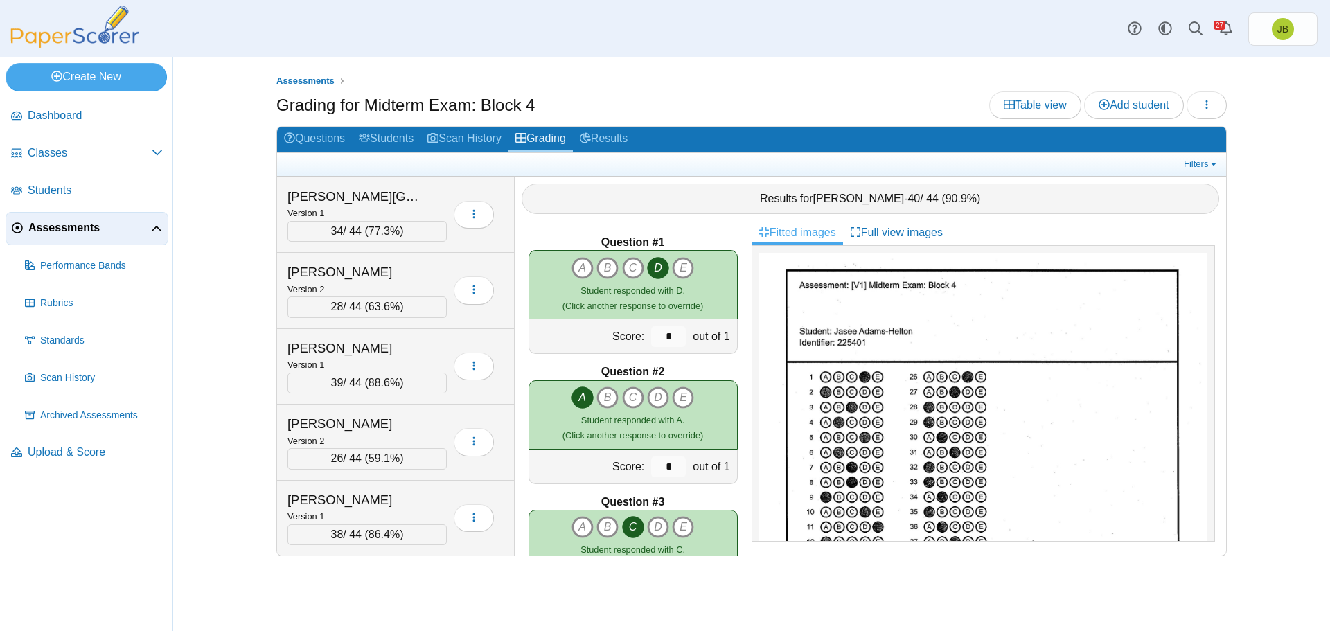
scroll to position [1366, 0]
